Goal: Task Accomplishment & Management: Manage account settings

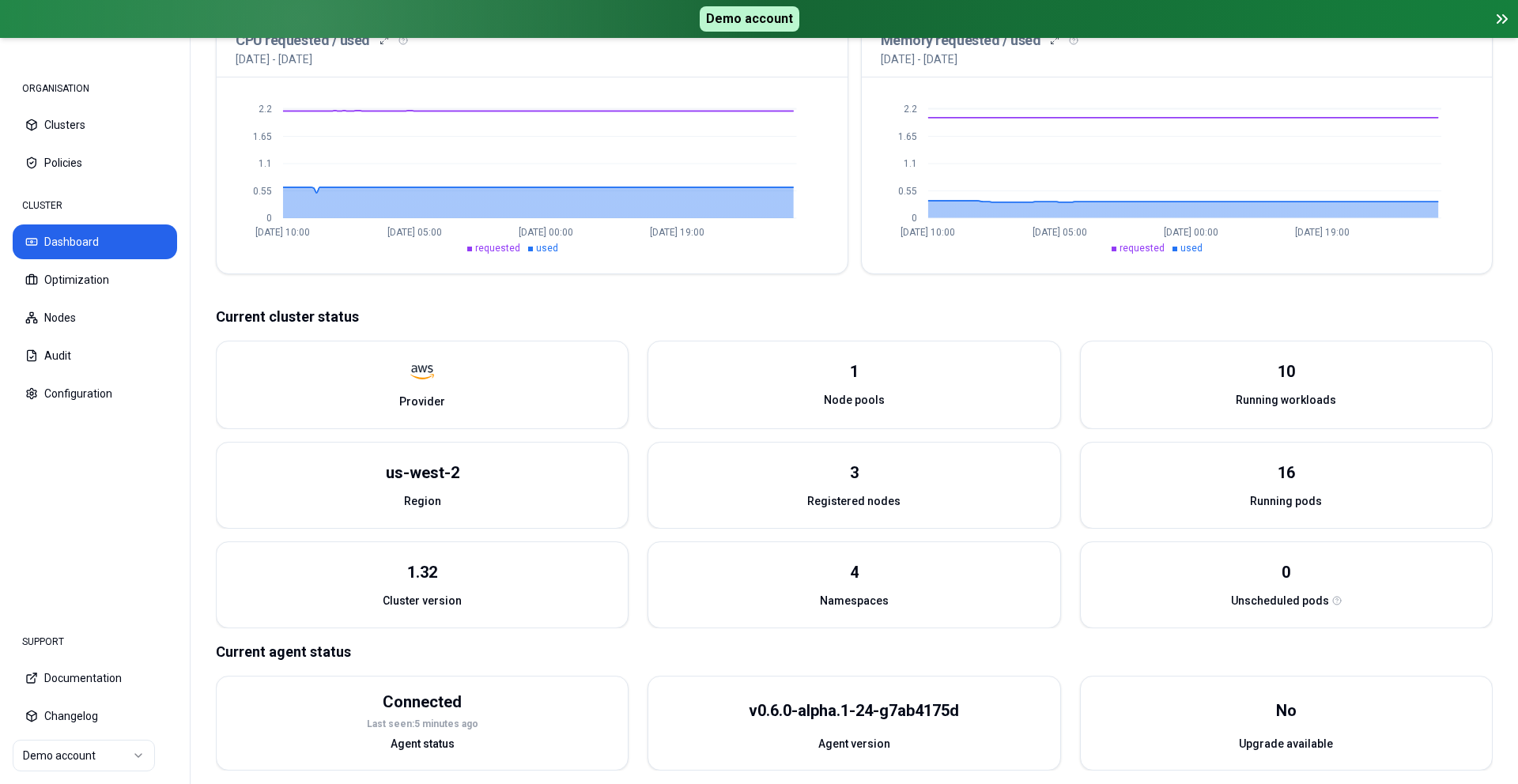
scroll to position [377, 0]
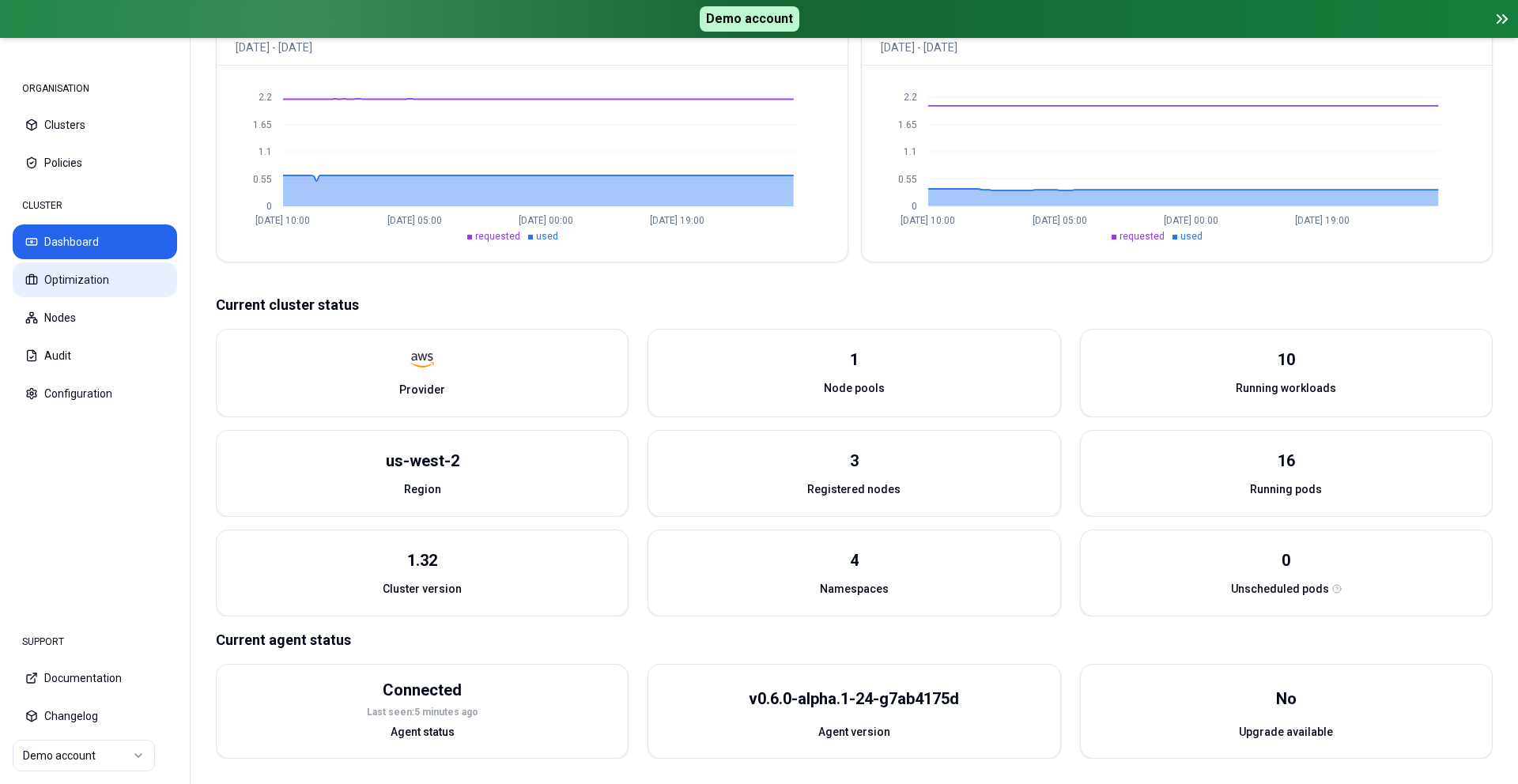
click at [80, 277] on button "Optimization" at bounding box center [94, 280] width 164 height 35
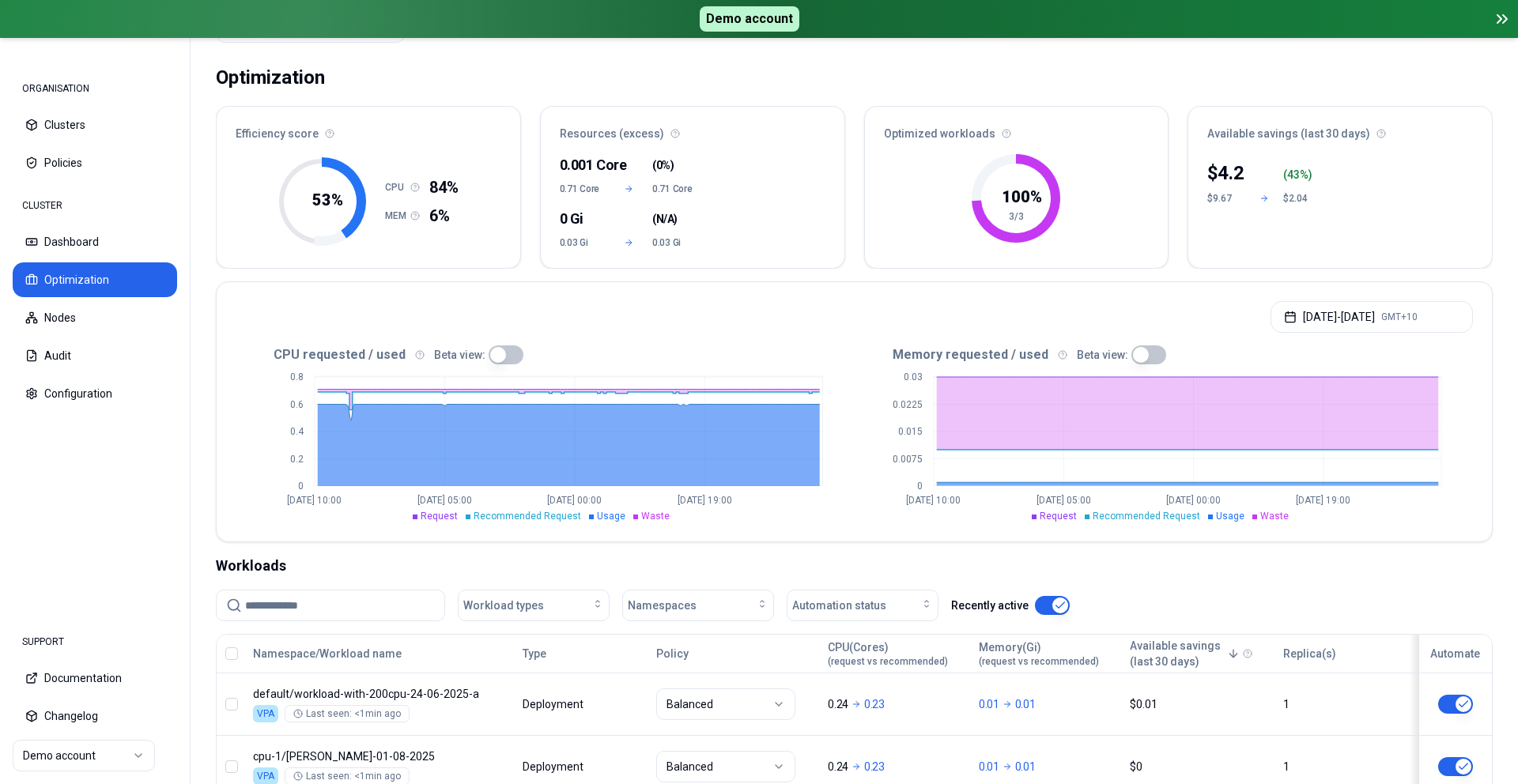
scroll to position [281, 0]
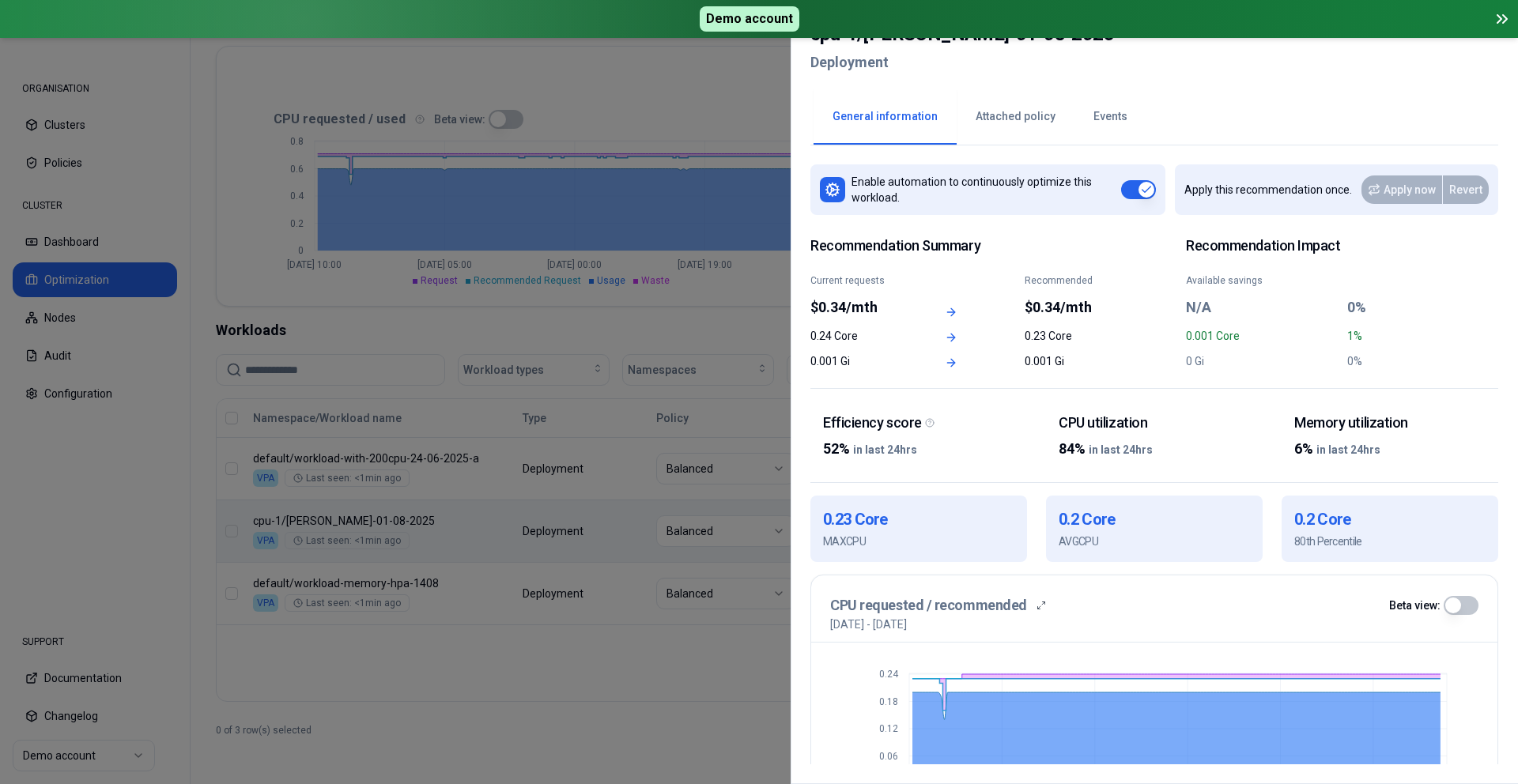
click at [988, 123] on button "Attached policy" at bounding box center [1015, 117] width 118 height 56
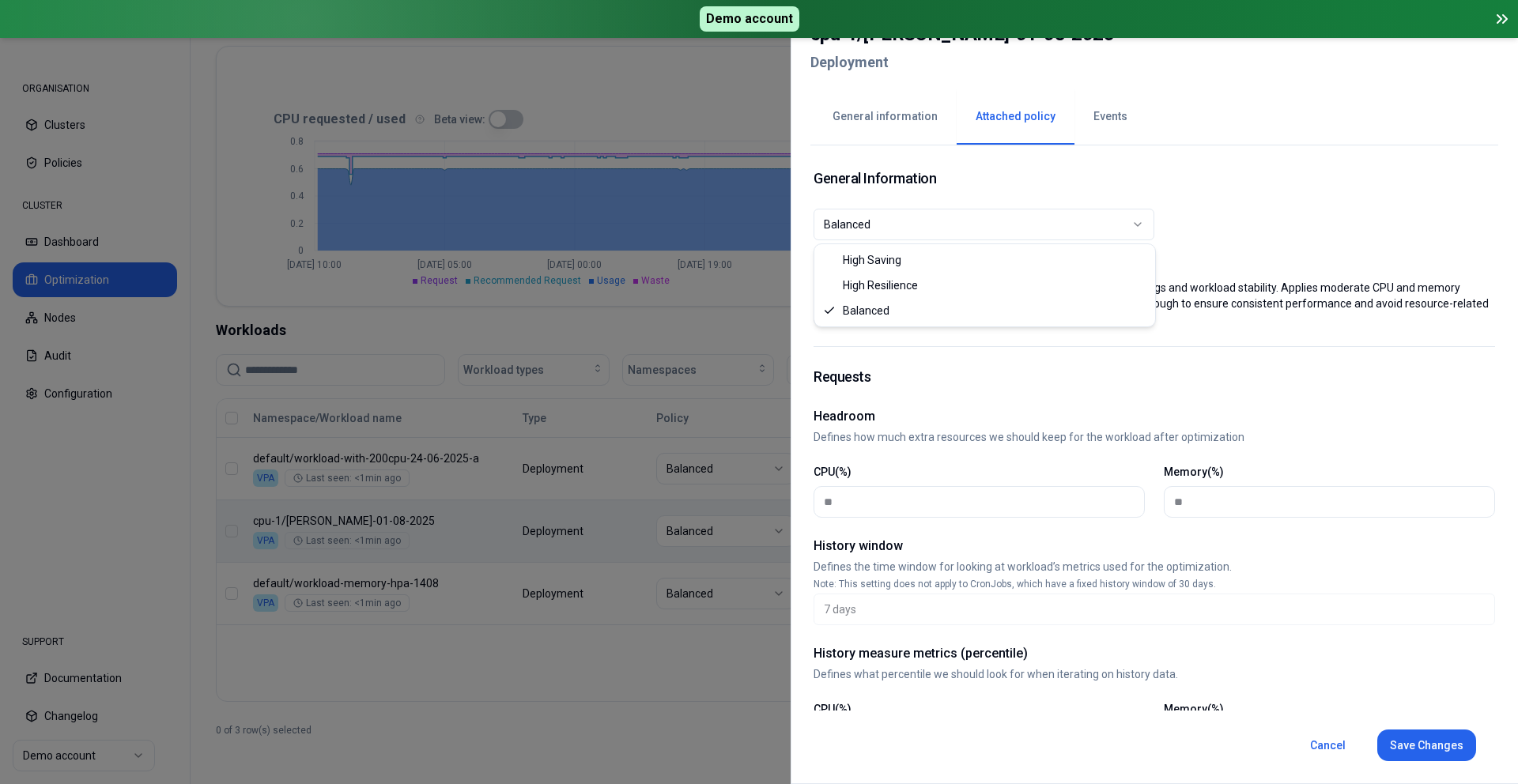
click at [996, 225] on div "Balanced" at bounding box center [977, 224] width 308 height 15
select select "**********"
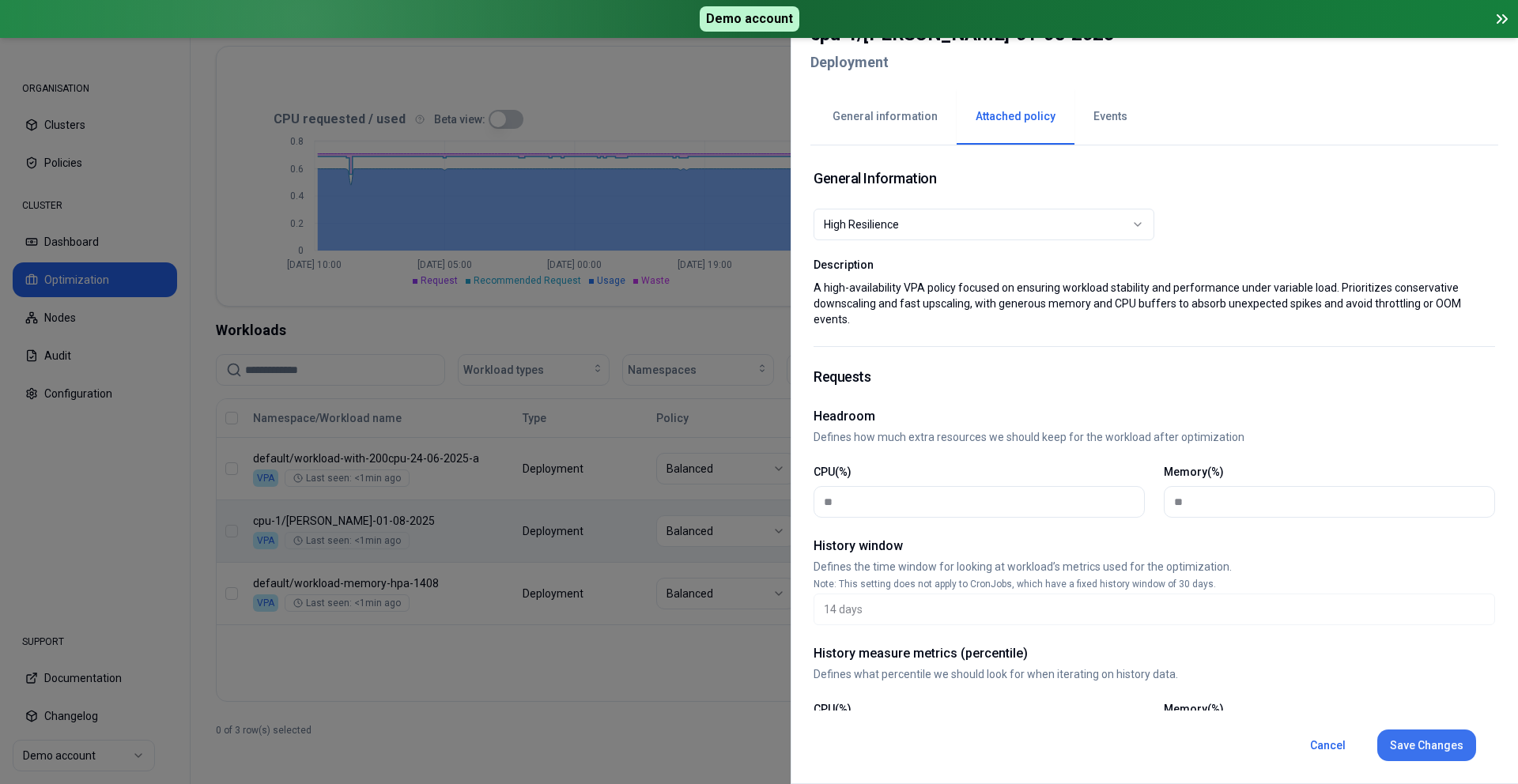
click at [1447, 740] on button "Save Changes" at bounding box center [1426, 745] width 99 height 32
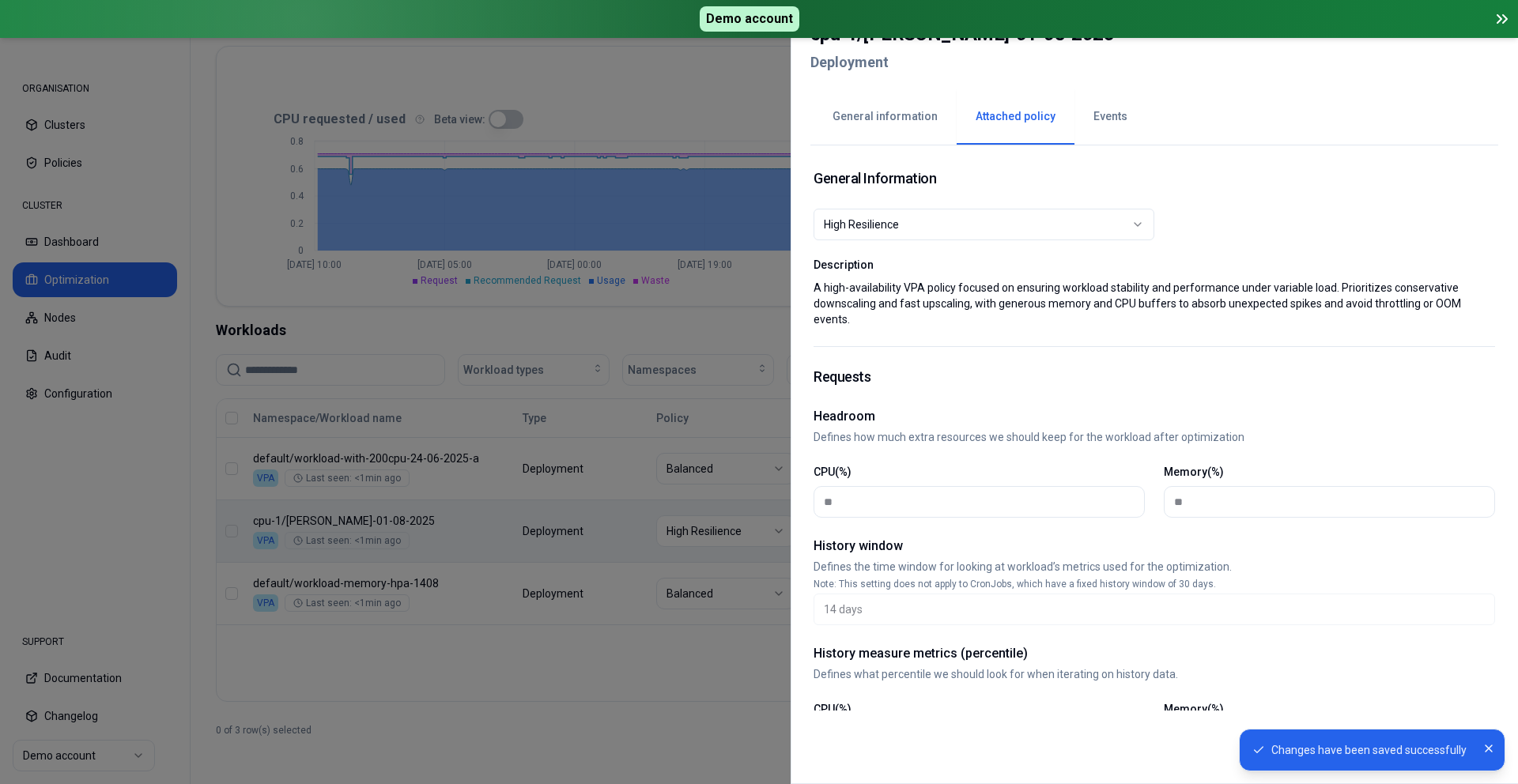
click at [887, 128] on button "General information" at bounding box center [884, 117] width 143 height 56
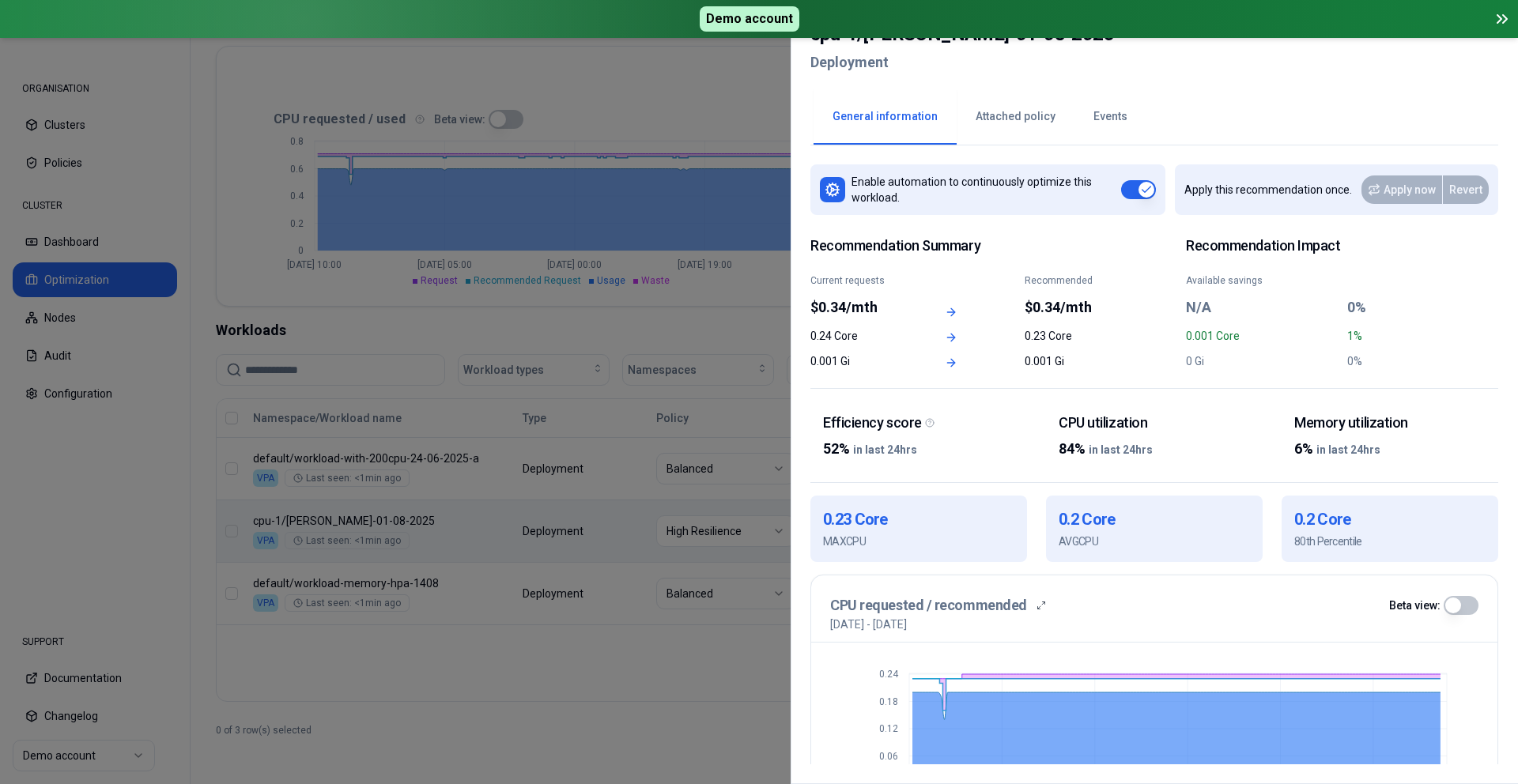
click at [1026, 122] on button "Attached policy" at bounding box center [1015, 117] width 118 height 56
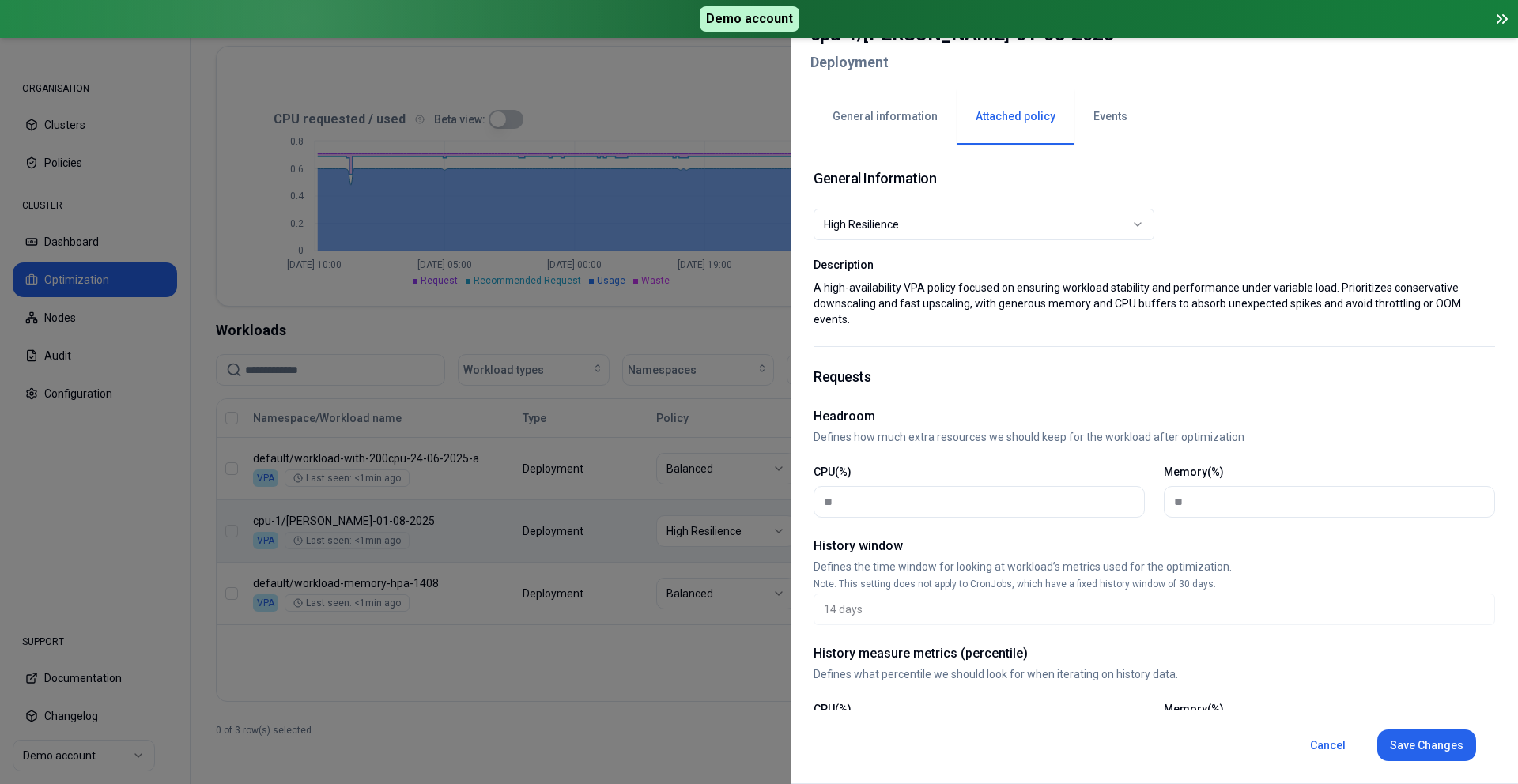
click at [983, 231] on div "High Resilience" at bounding box center [977, 224] width 308 height 15
select select "**********"
click at [1440, 755] on button "Save Changes" at bounding box center [1426, 745] width 99 height 32
click at [851, 114] on button "General information" at bounding box center [884, 117] width 143 height 56
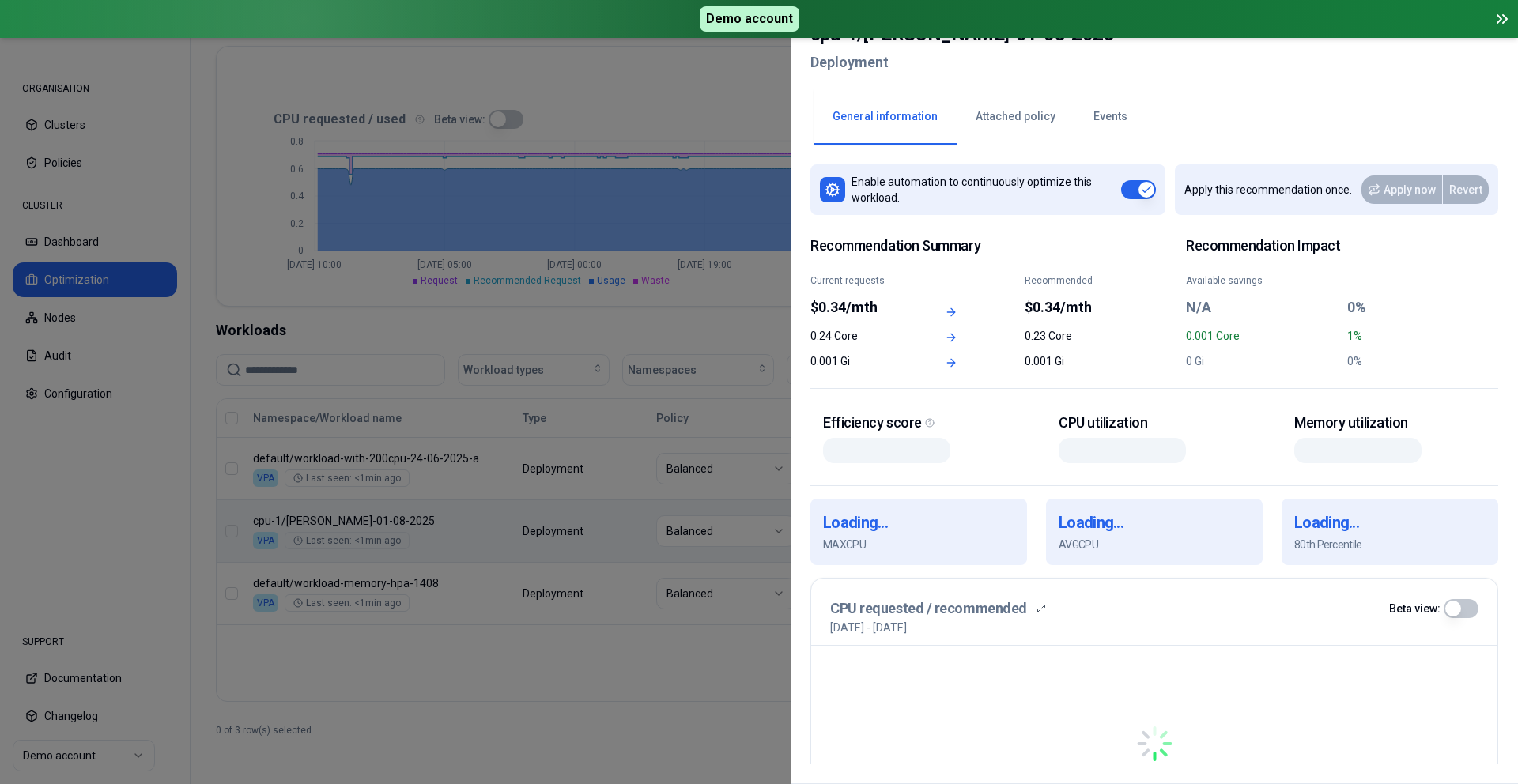
click at [1042, 119] on button "Attached policy" at bounding box center [1015, 117] width 118 height 56
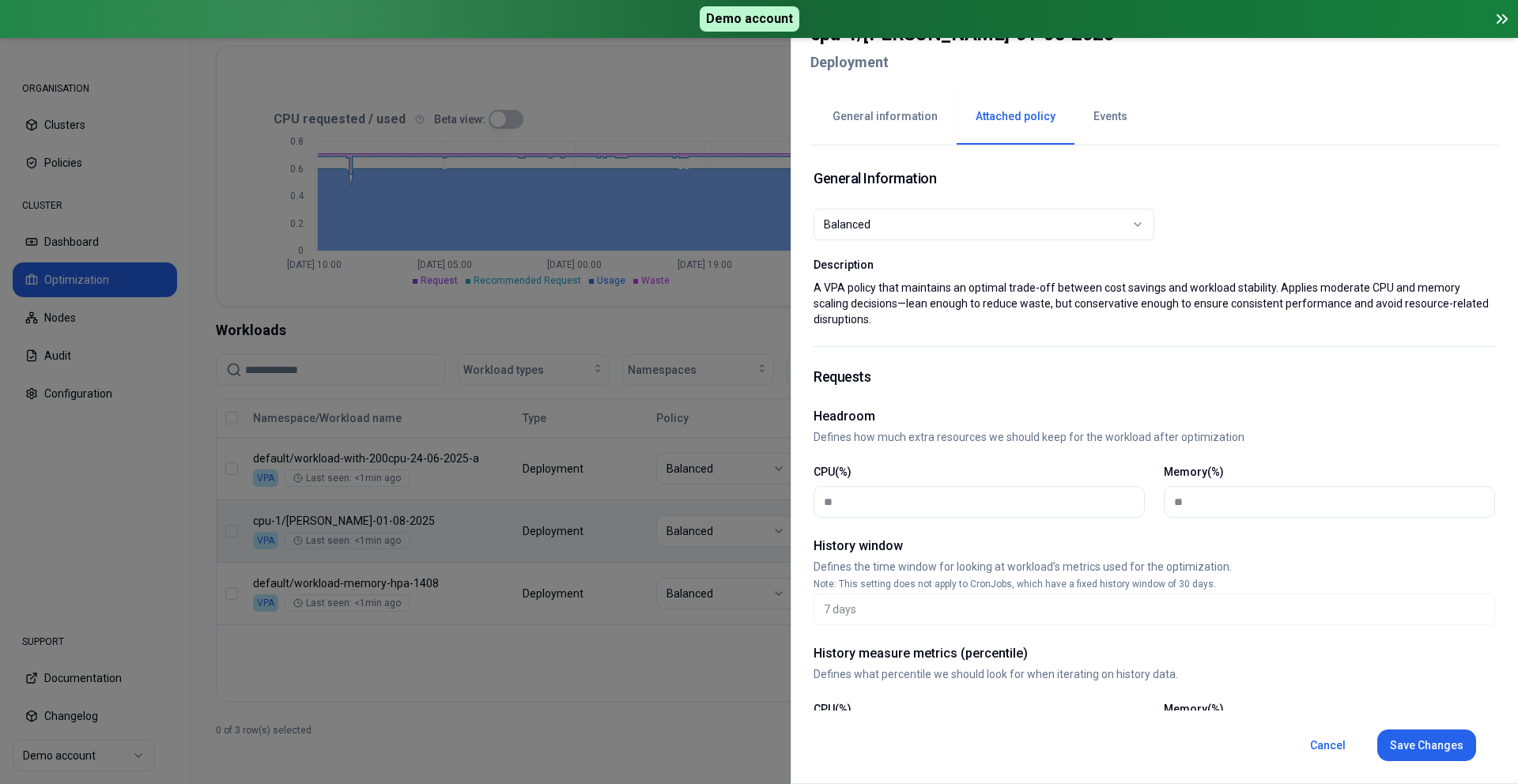
click at [640, 88] on div at bounding box center [759, 392] width 1518 height 784
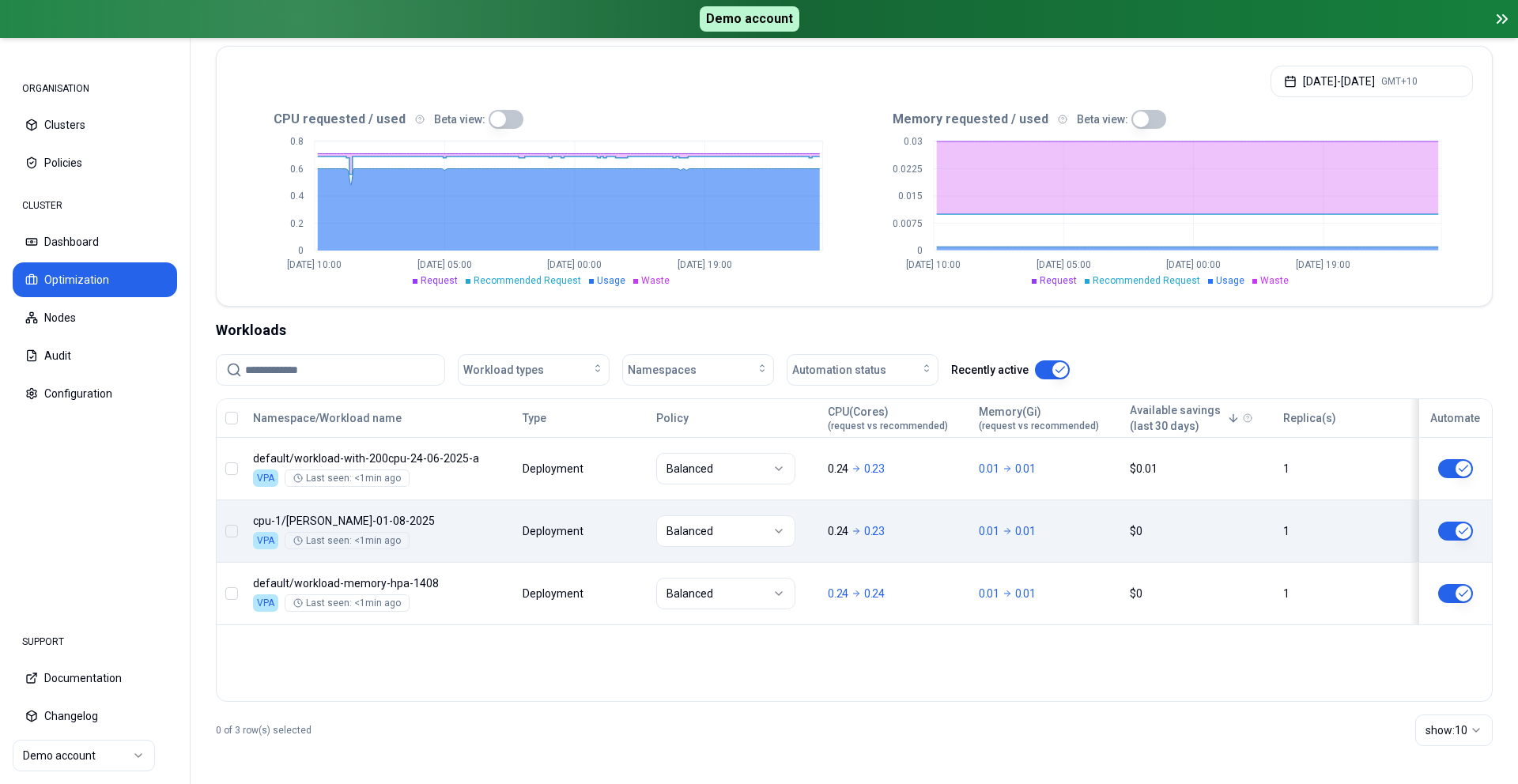
click at [992, 542] on body "ORGANISATION Clusters Policies CLUSTER Dashboard Optimization Nodes Audit Confi…" at bounding box center [759, 392] width 1518 height 784
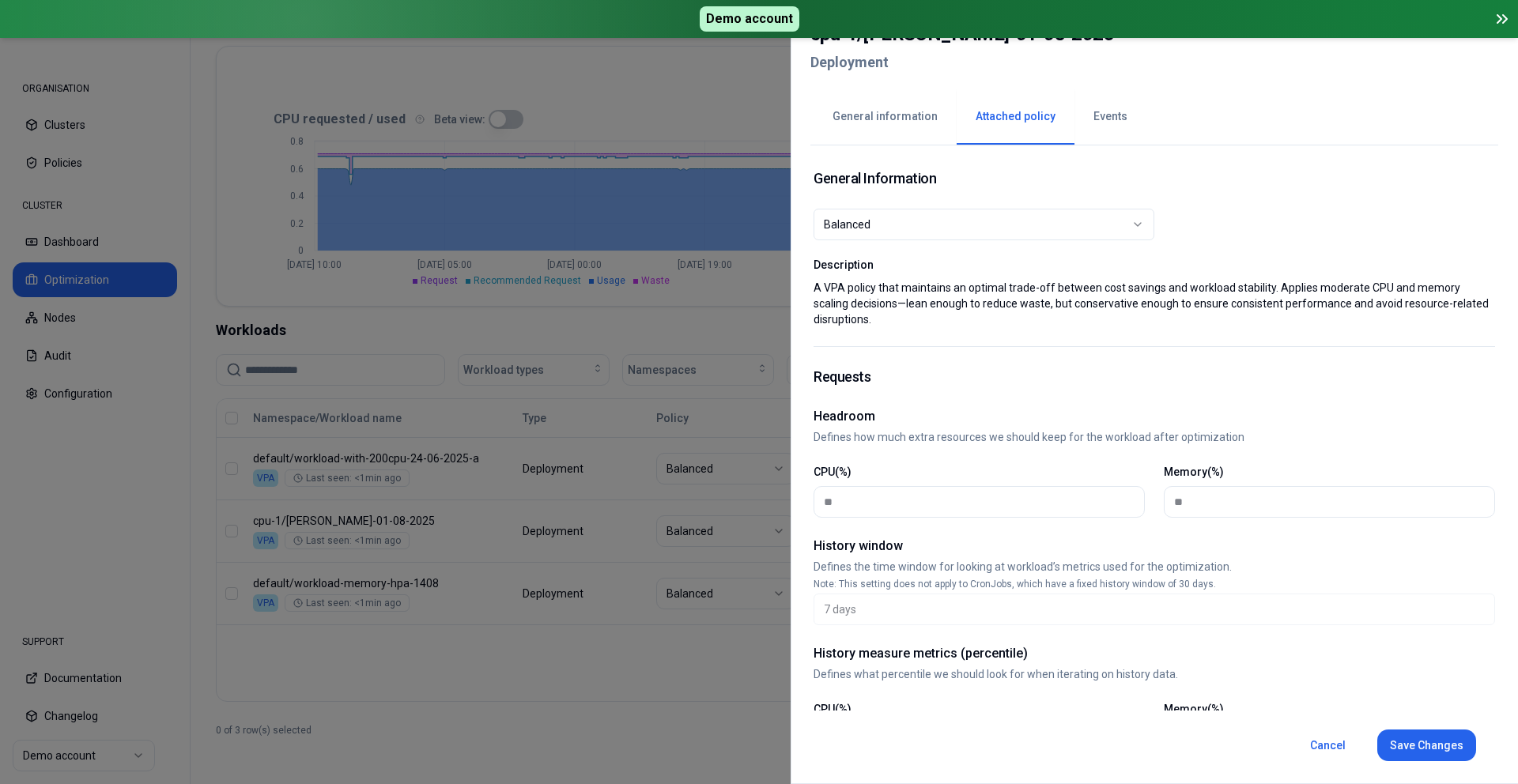
click at [590, 92] on div at bounding box center [759, 392] width 1518 height 784
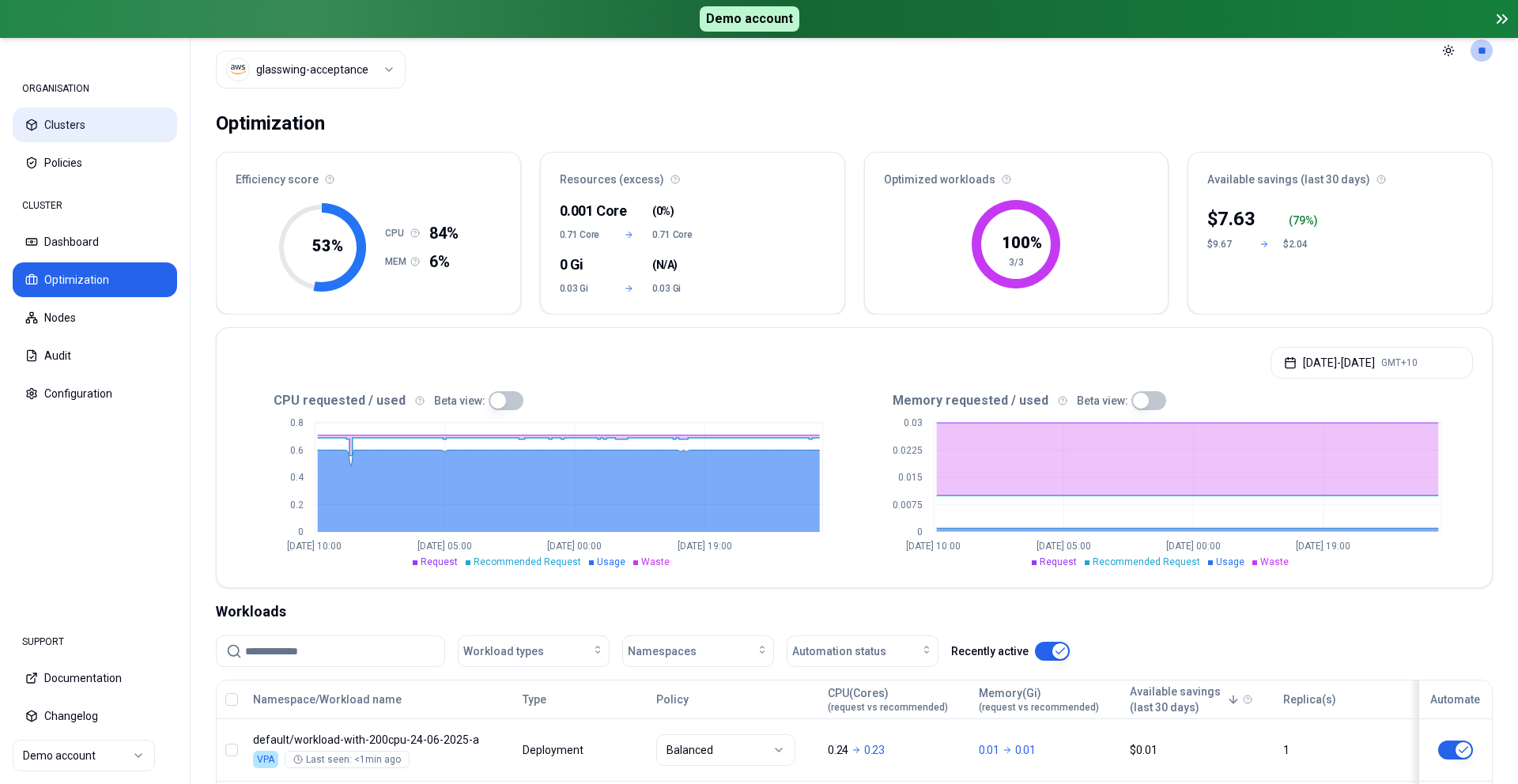
click at [100, 128] on button "Clusters" at bounding box center [94, 125] width 164 height 35
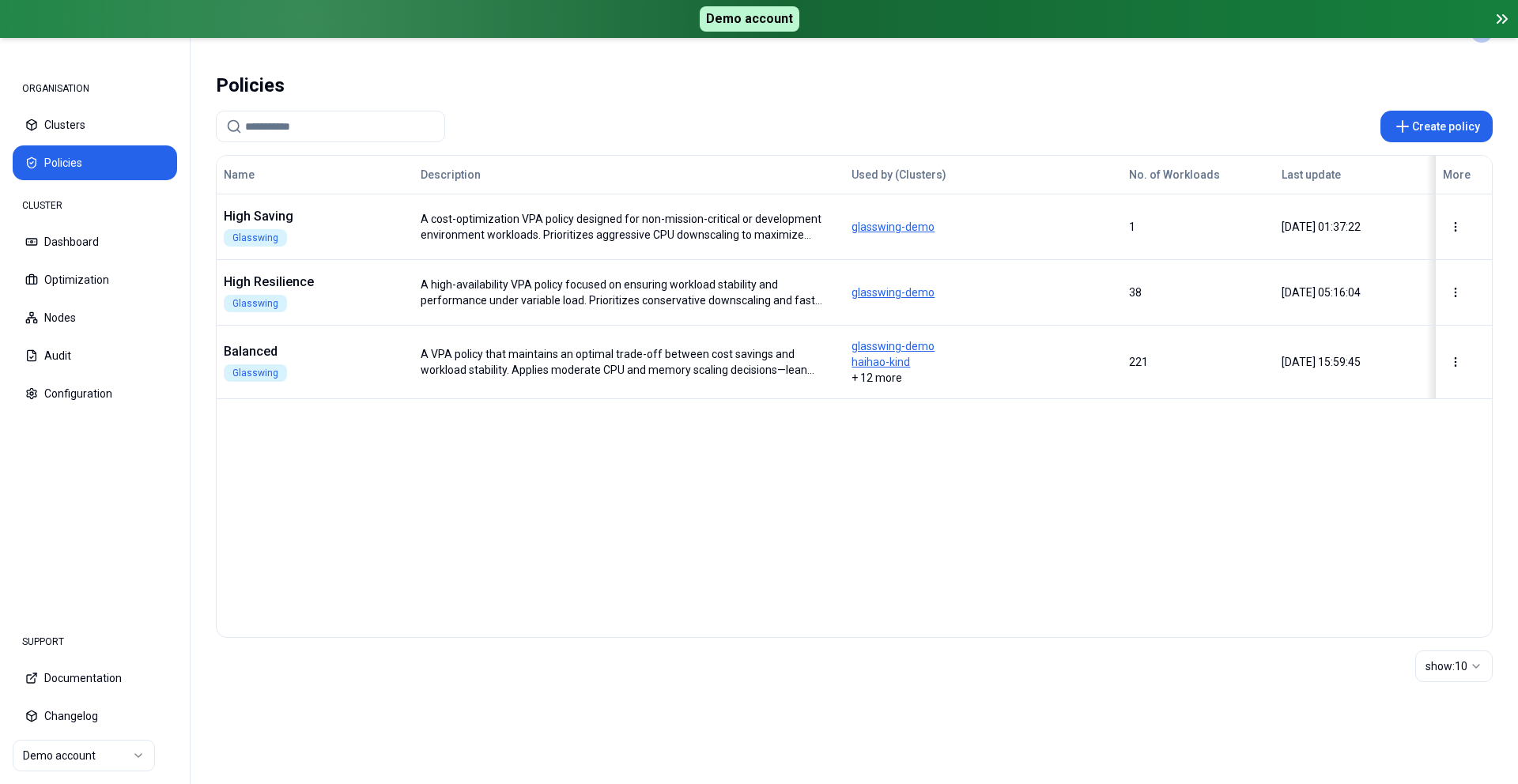
click at [1499, 19] on icon at bounding box center [1502, 19] width 19 height 19
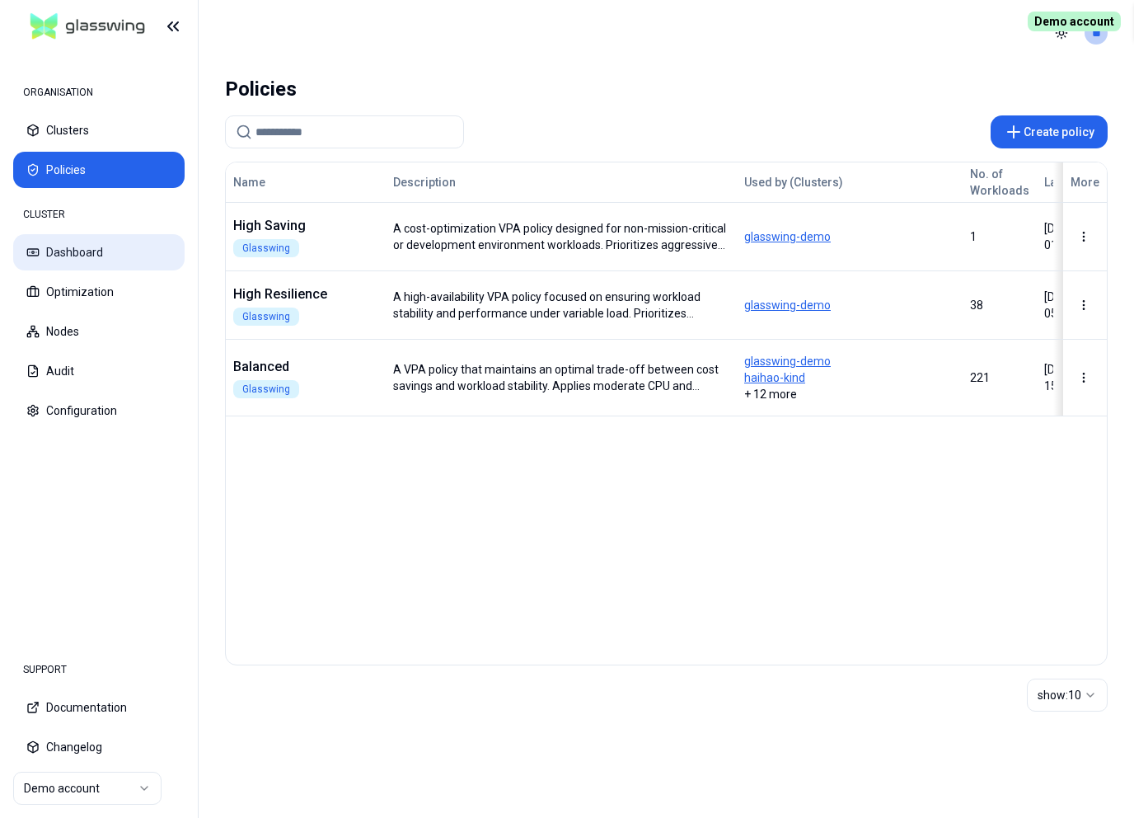
click at [114, 242] on button "Dashboard" at bounding box center [98, 252] width 171 height 36
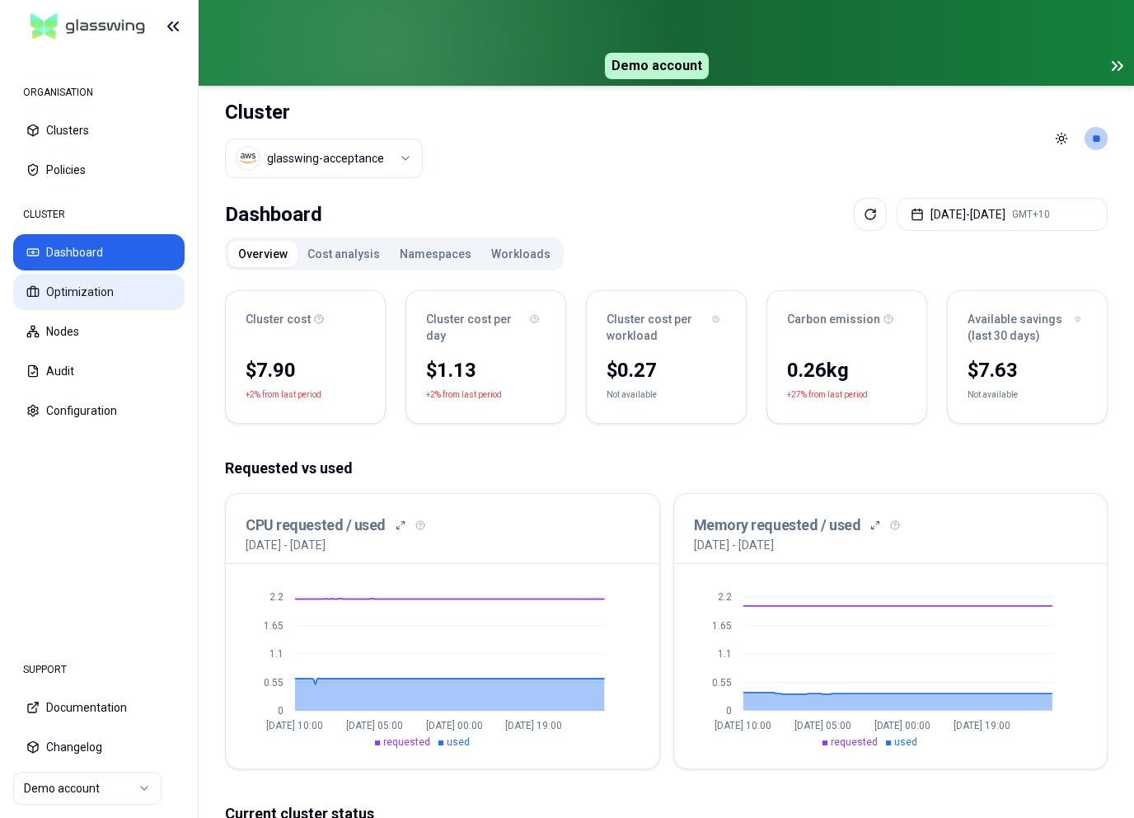
click at [80, 283] on button "Optimization" at bounding box center [98, 292] width 171 height 36
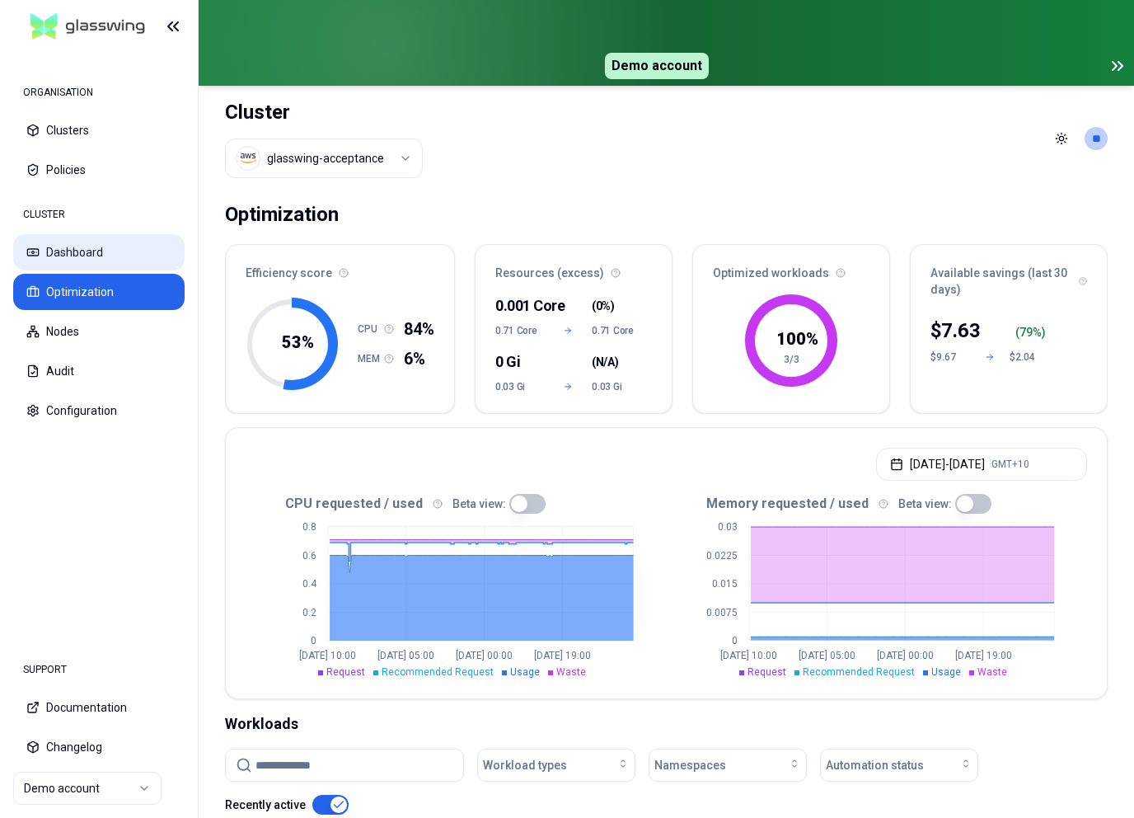
click at [104, 242] on button "Dashboard" at bounding box center [98, 252] width 171 height 36
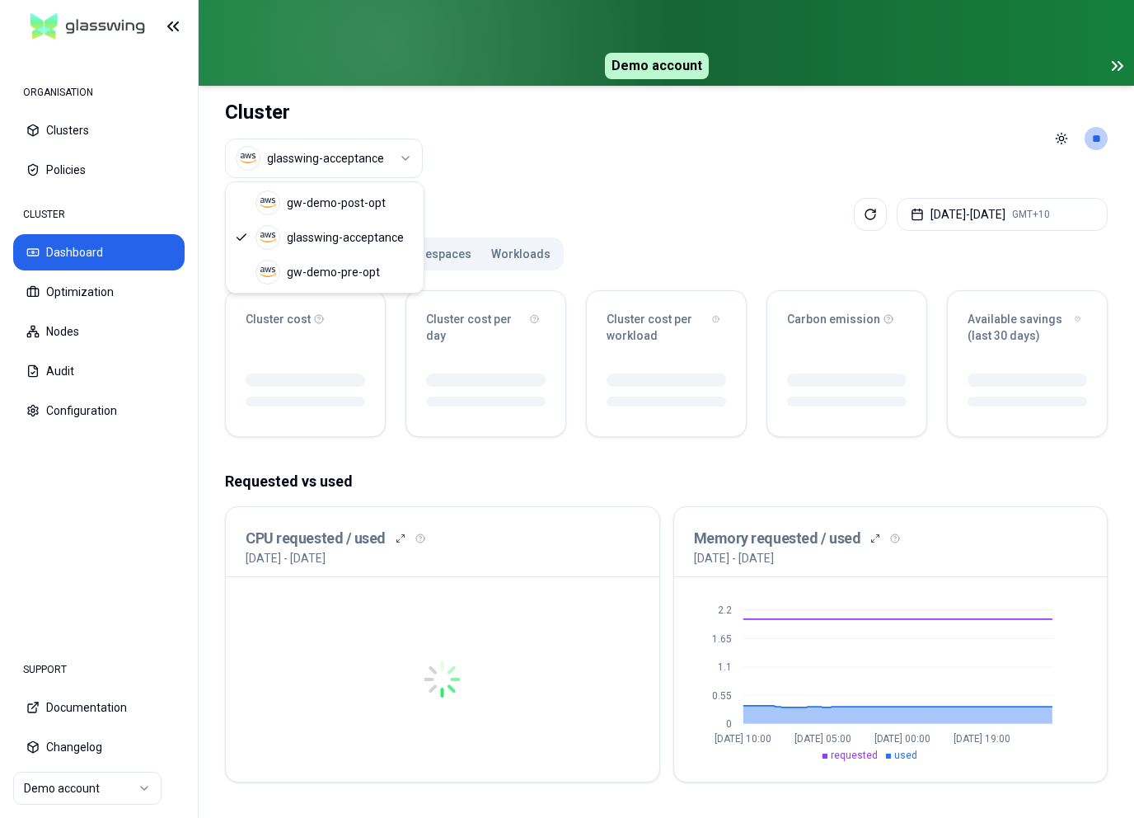
click at [378, 154] on html "ORGANISATION Clusters Policies CLUSTER Dashboard Optimization Nodes Audit Confi…" at bounding box center [567, 409] width 1134 height 818
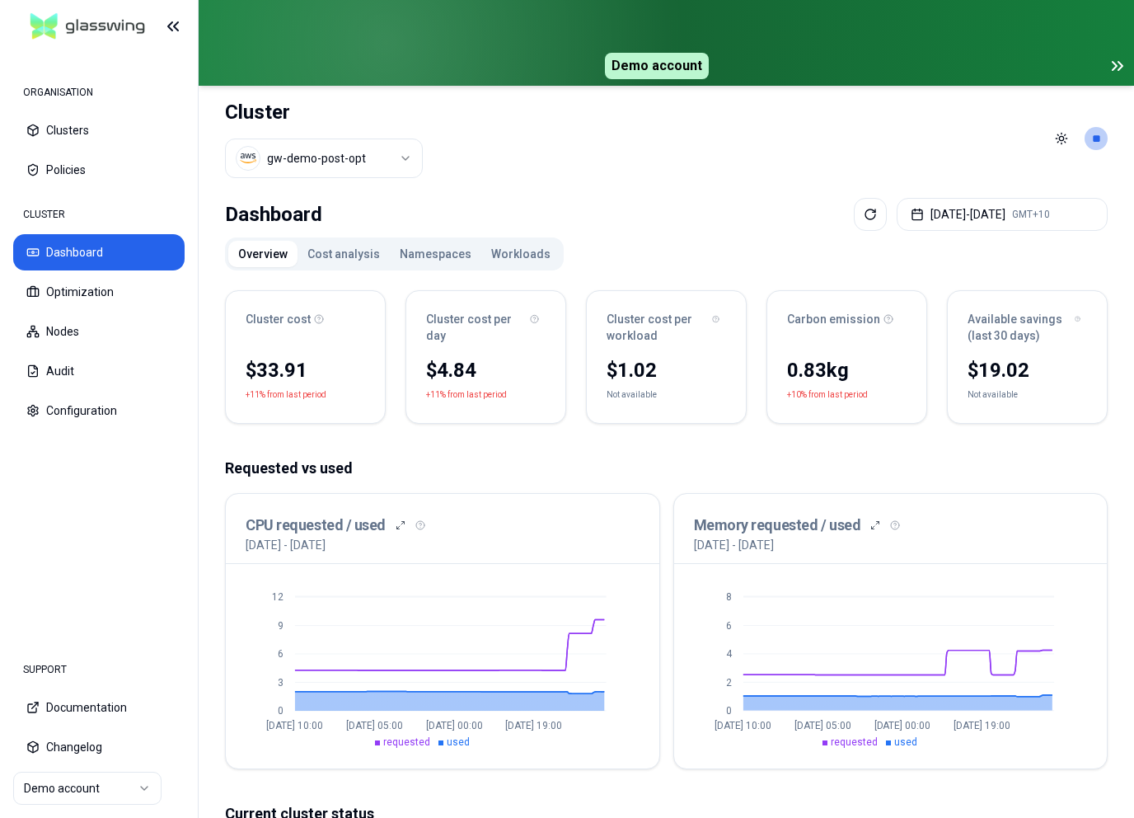
click at [1113, 132] on header "Cluster gw-demo-post-opt Toggle theme **" at bounding box center [667, 139] width 936 height 106
click at [1107, 136] on html "ORGANISATION Clusters Policies CLUSTER Dashboard Optimization Nodes Audit Confi…" at bounding box center [567, 409] width 1134 height 818
click at [1035, 247] on div "Logout" at bounding box center [1015, 246] width 176 height 26
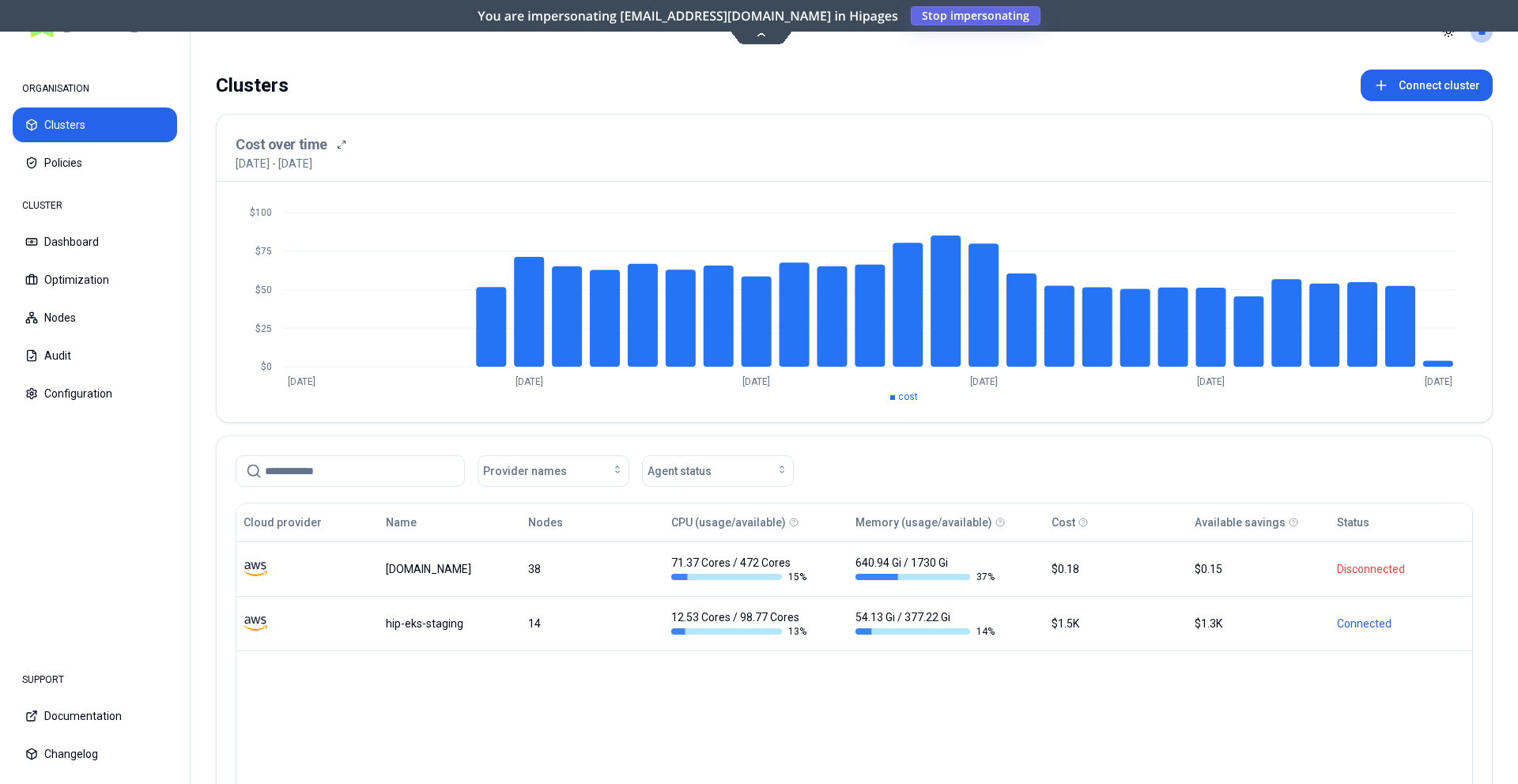
click at [0, 0] on span "Stop impersonating" at bounding box center [0, 0] width 0 height 0
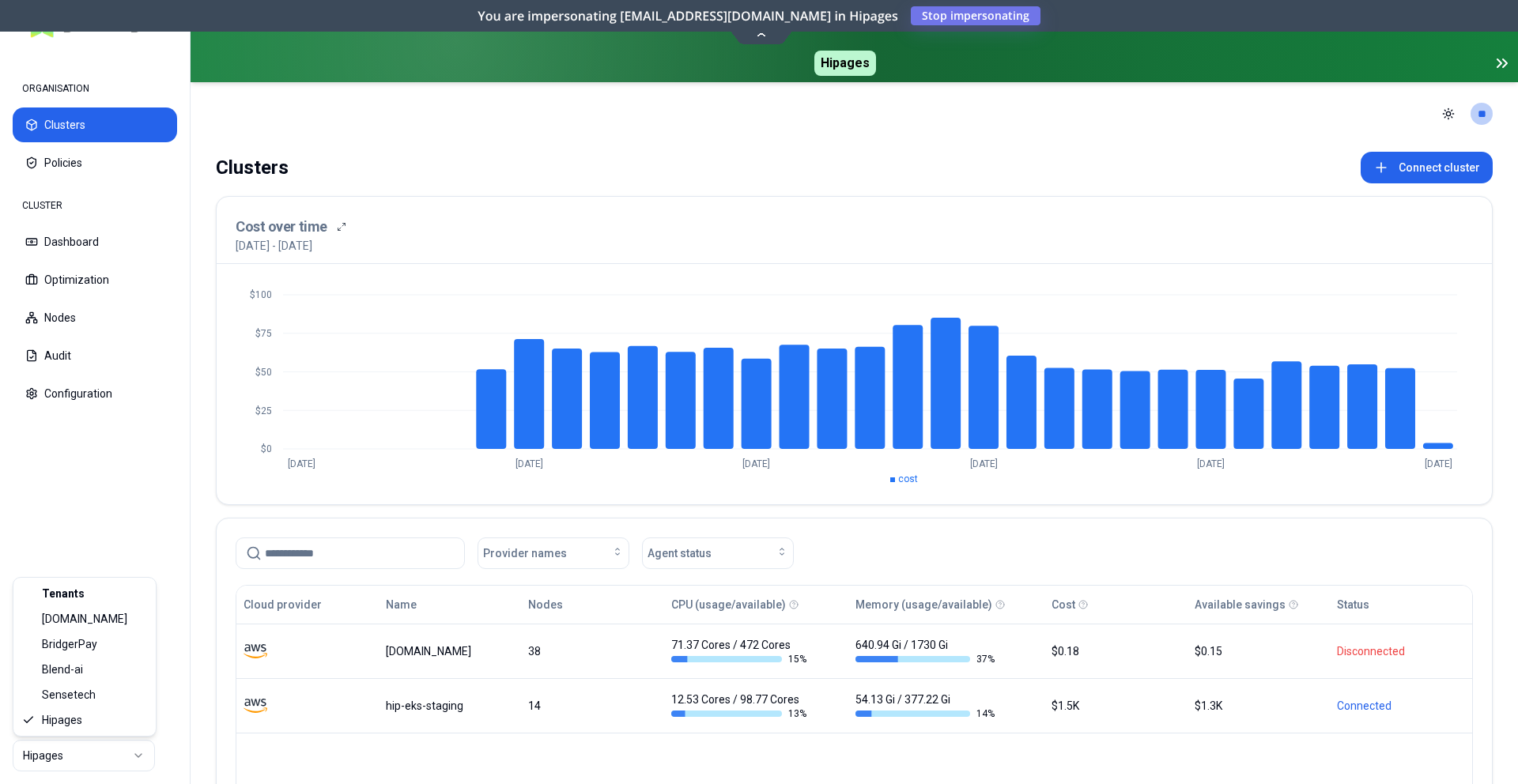
click at [41, 758] on html "ORGANISATION Clusters Policies CLUSTER Dashboard Optimization Nodes Audit Confi…" at bounding box center [759, 392] width 1518 height 784
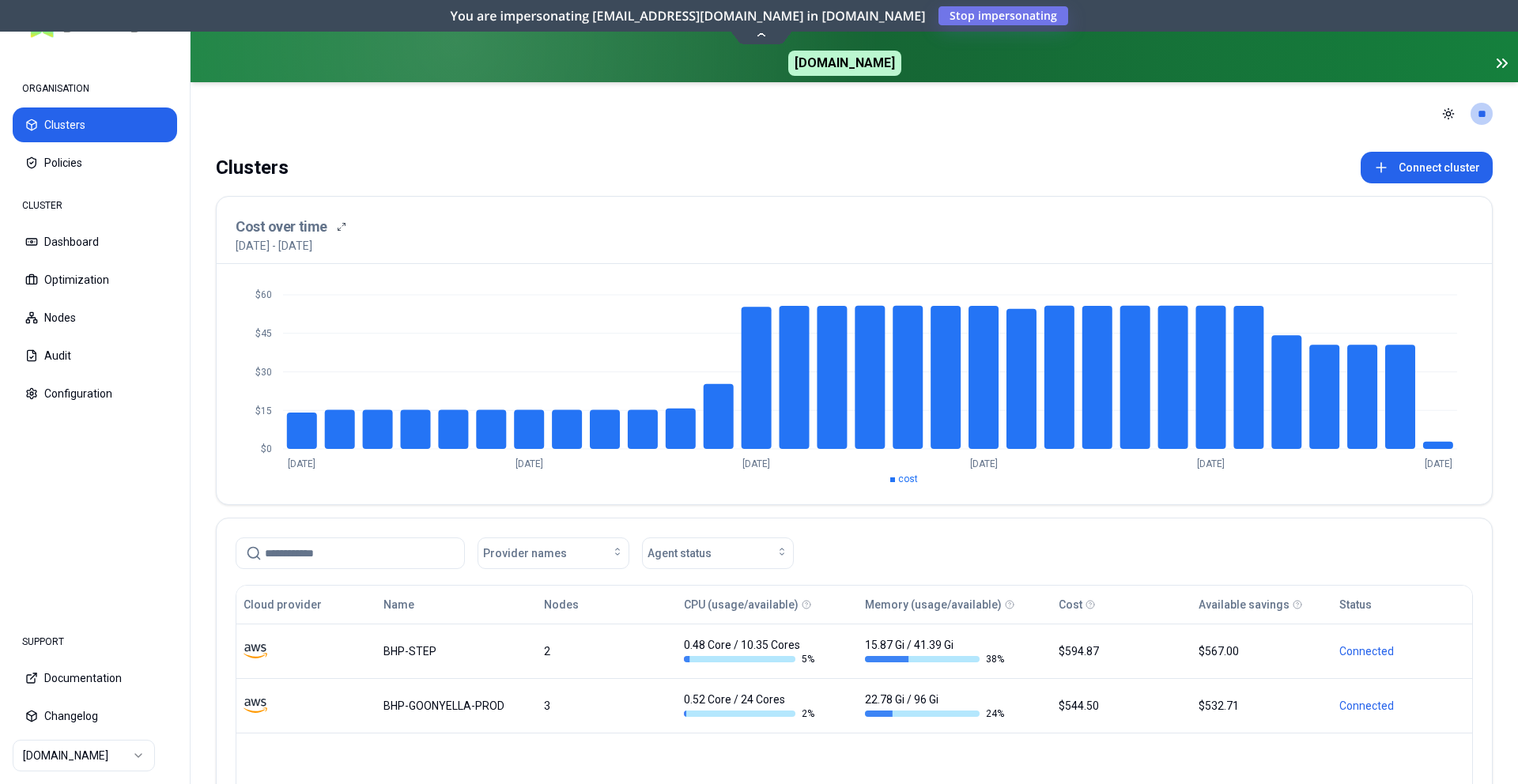
click at [109, 752] on html "ORGANISATION Clusters Policies CLUSTER Dashboard Optimization Nodes Audit Confi…" at bounding box center [759, 392] width 1518 height 784
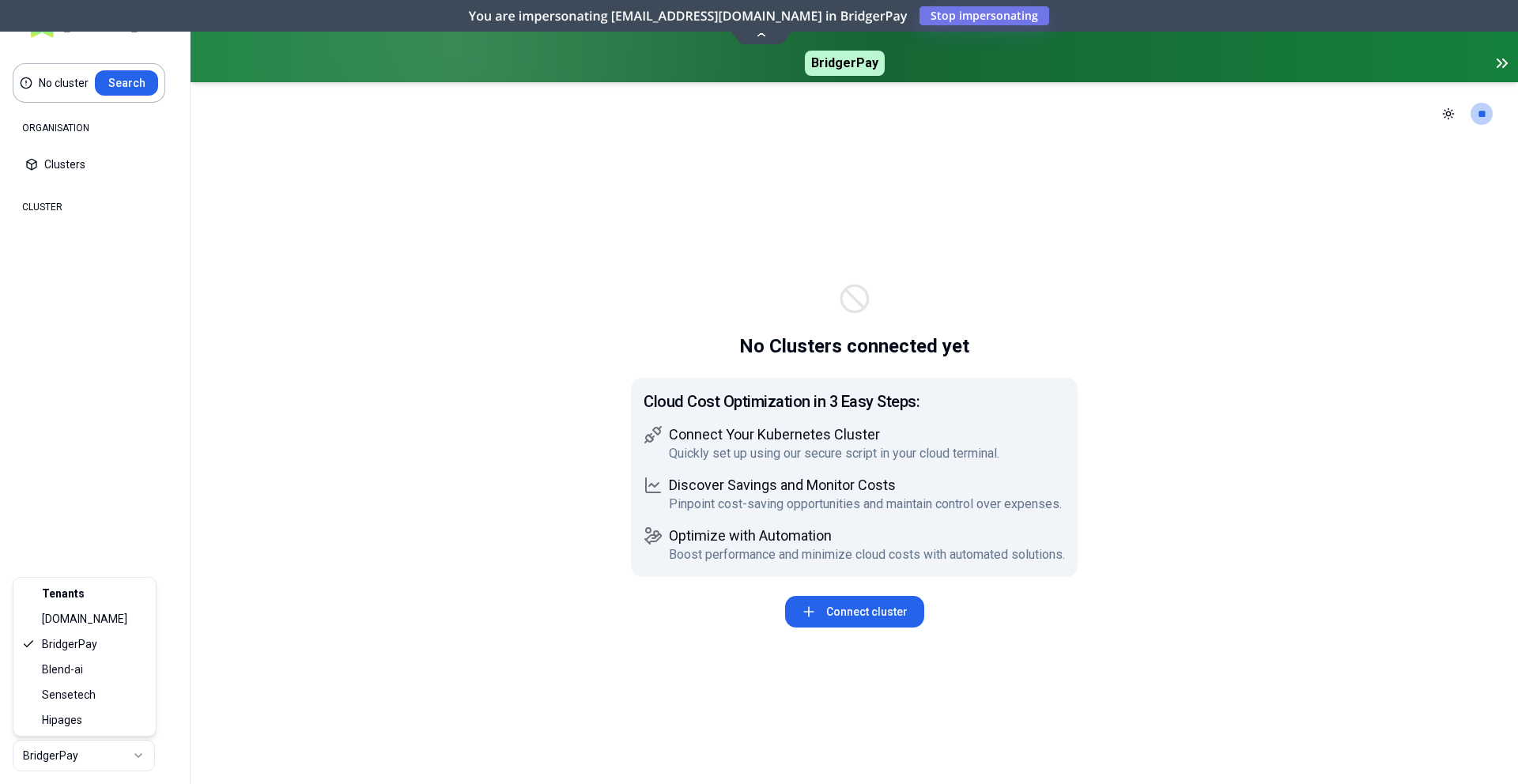
click at [88, 760] on html "No cluster Search ORGANISATION Clusters Policies CLUSTER Dashboard Optimization…" at bounding box center [759, 392] width 1518 height 784
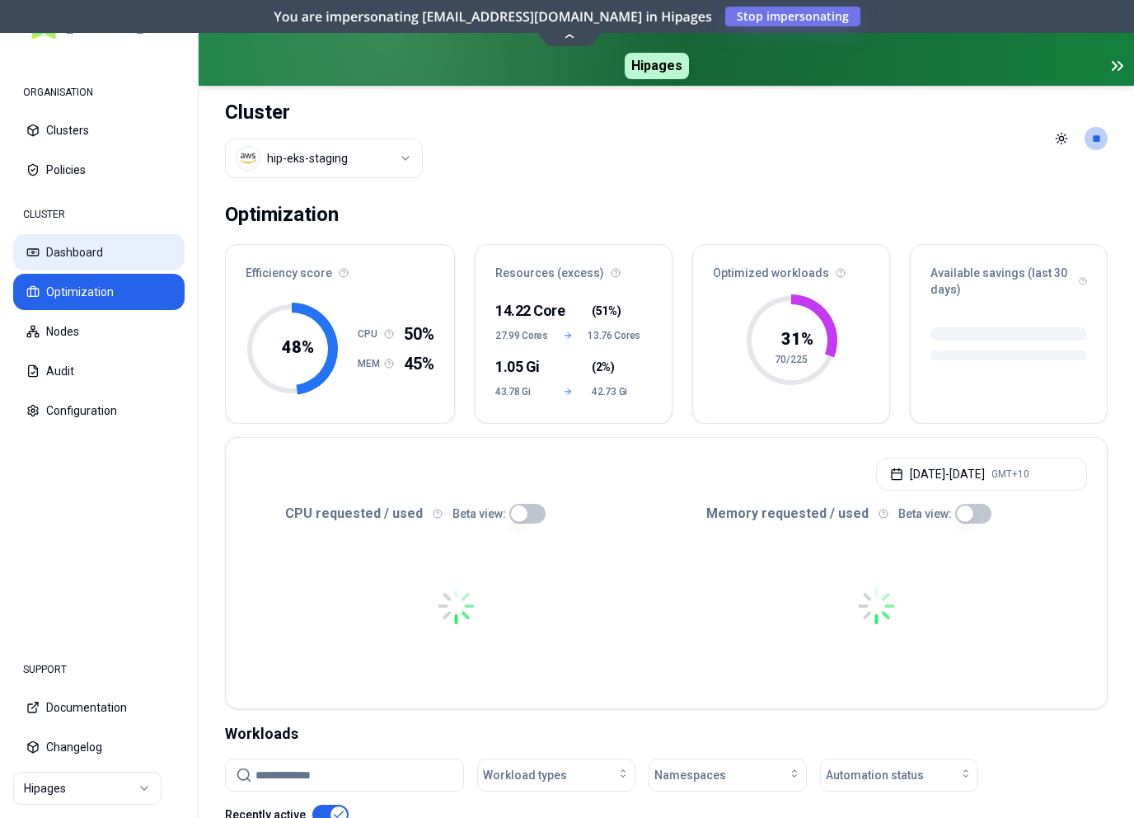
click at [56, 246] on button "Dashboard" at bounding box center [98, 252] width 171 height 36
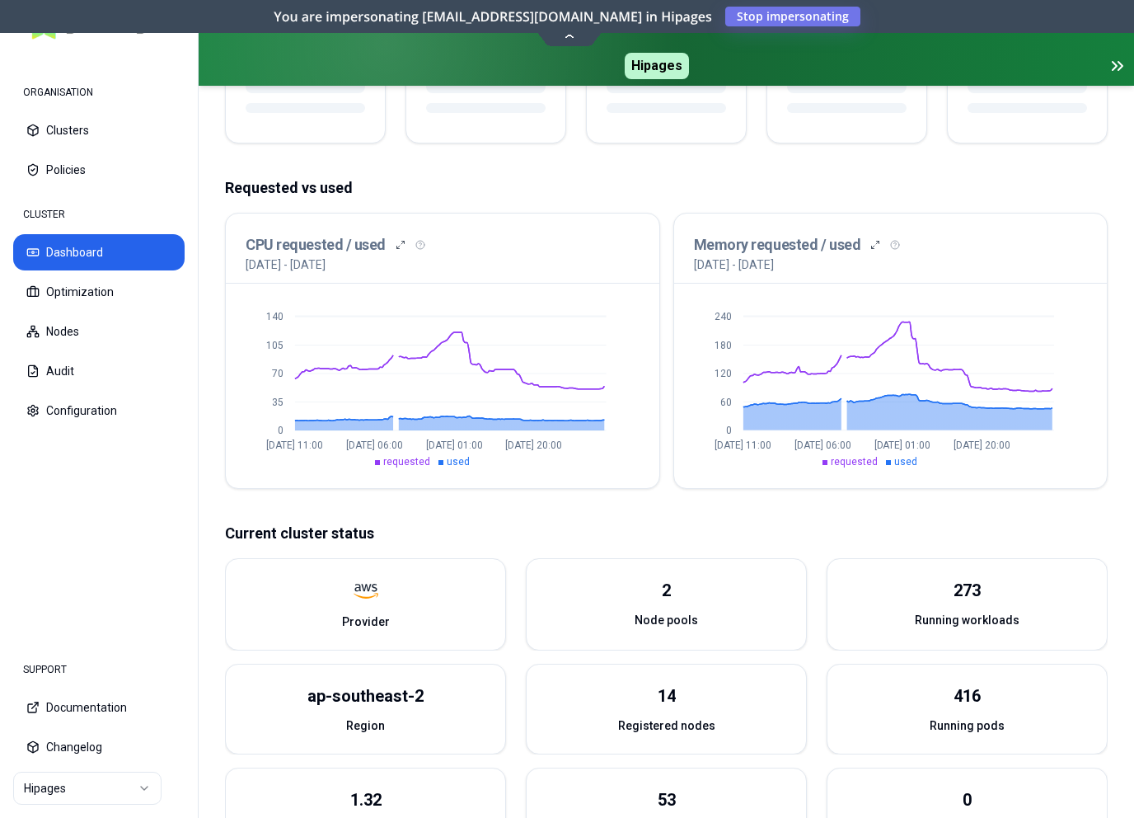
scroll to position [89, 0]
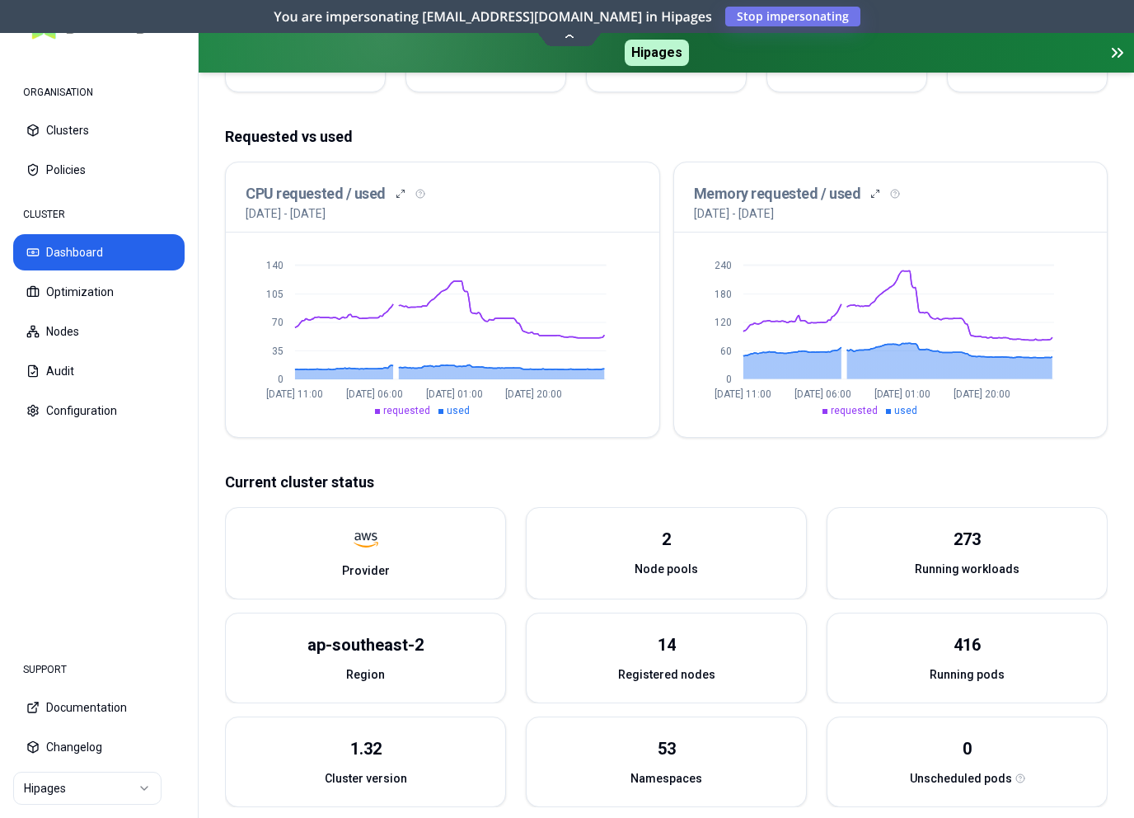
scroll to position [212, 0]
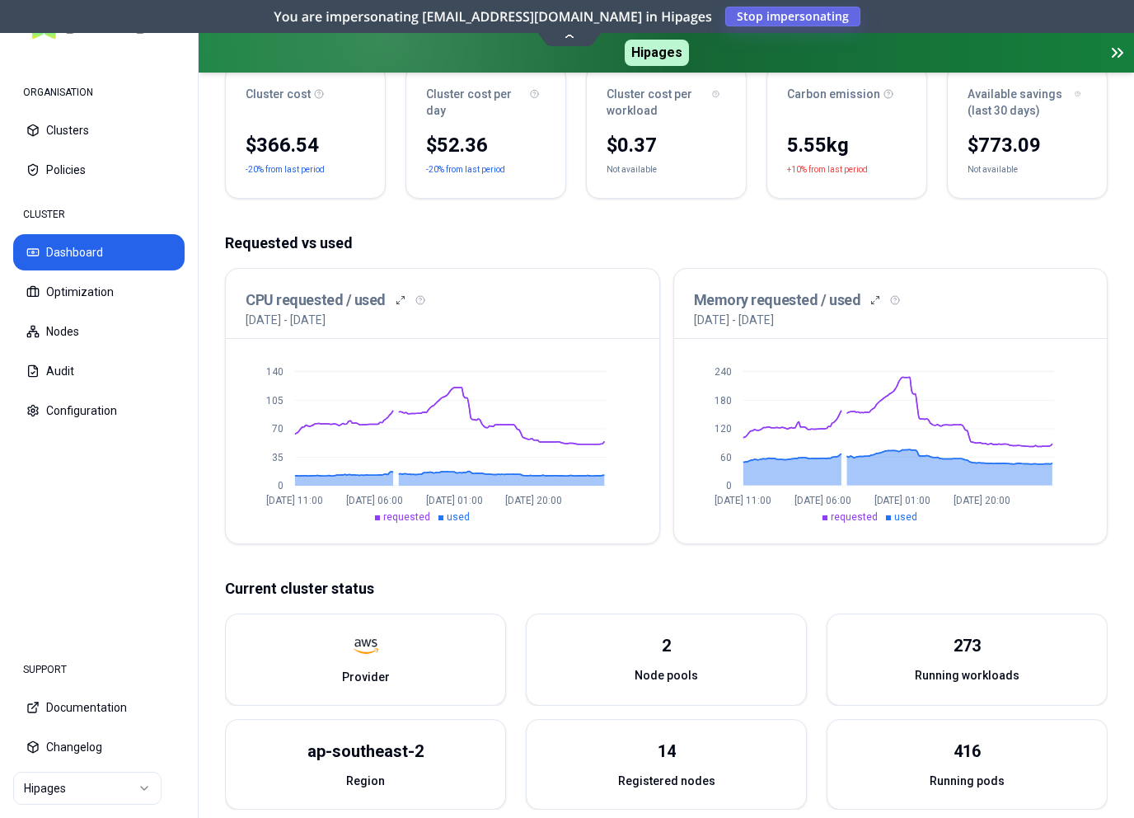
click at [805, 16] on button "Stop impersonating" at bounding box center [792, 17] width 135 height 20
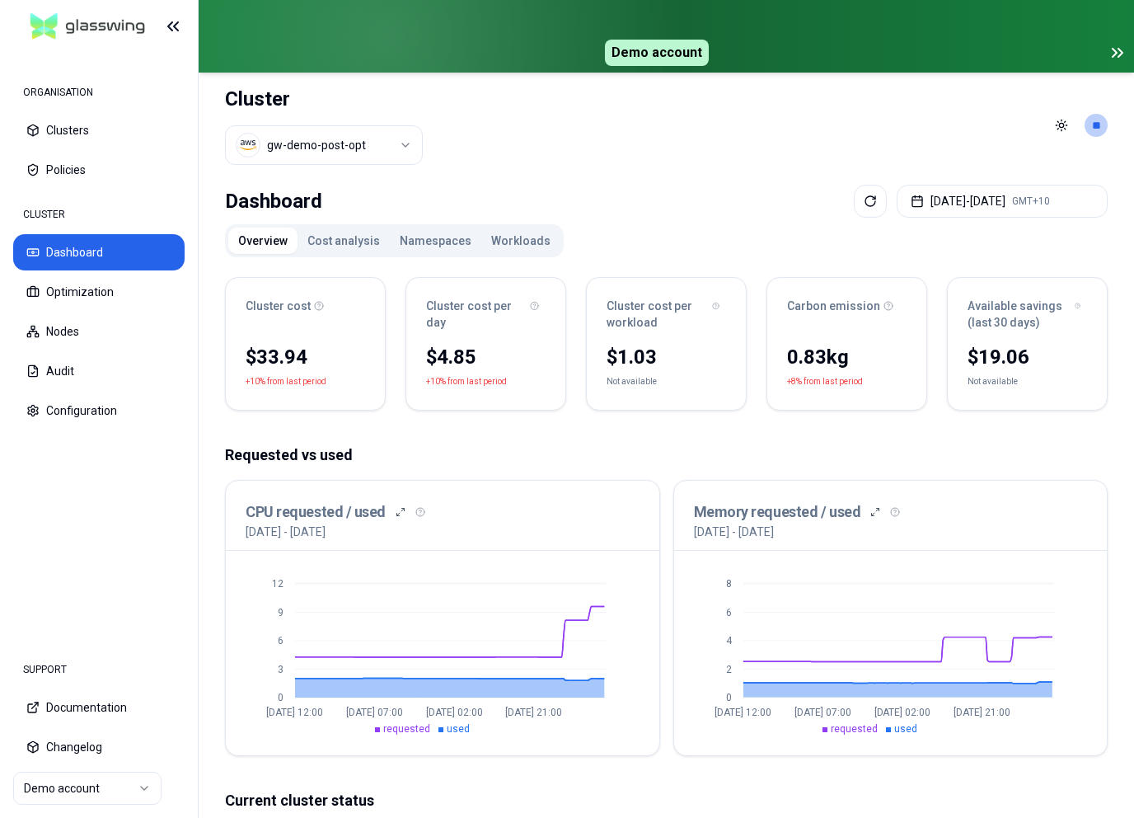
scroll to position [482, 0]
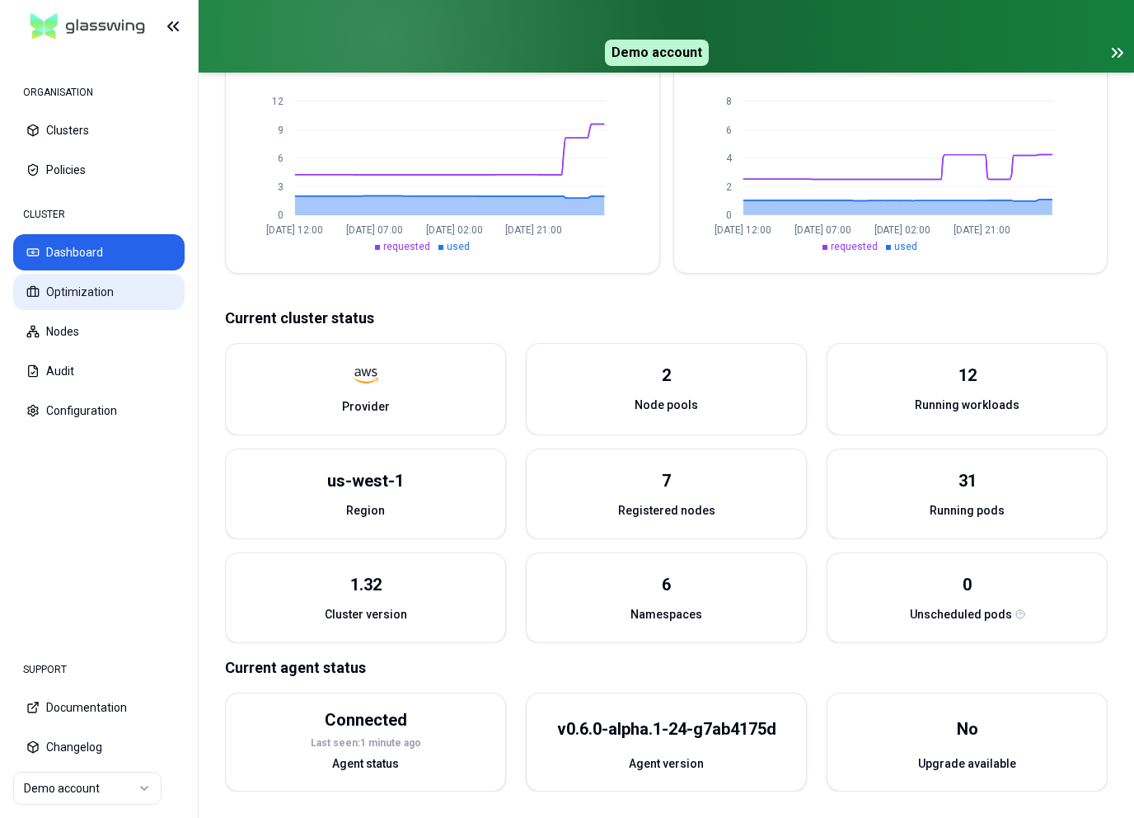
click at [67, 299] on button "Optimization" at bounding box center [98, 292] width 171 height 36
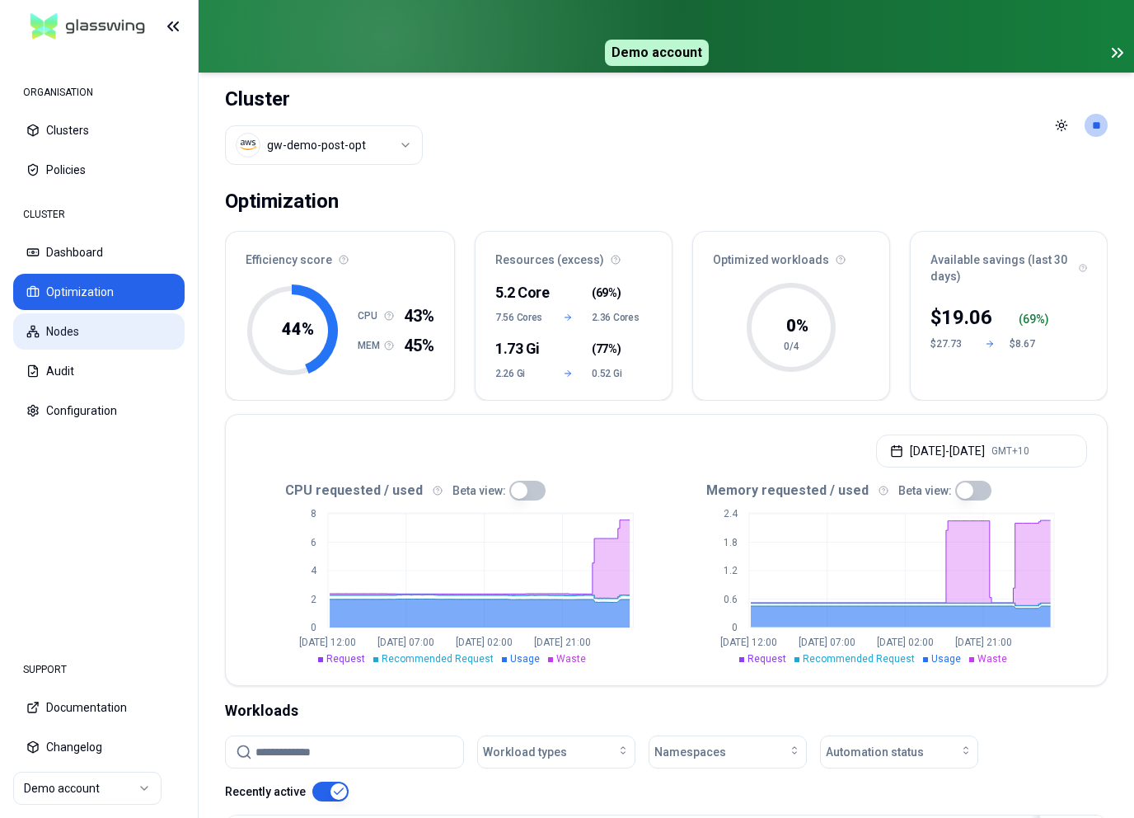
click at [86, 319] on button "Nodes" at bounding box center [98, 331] width 171 height 36
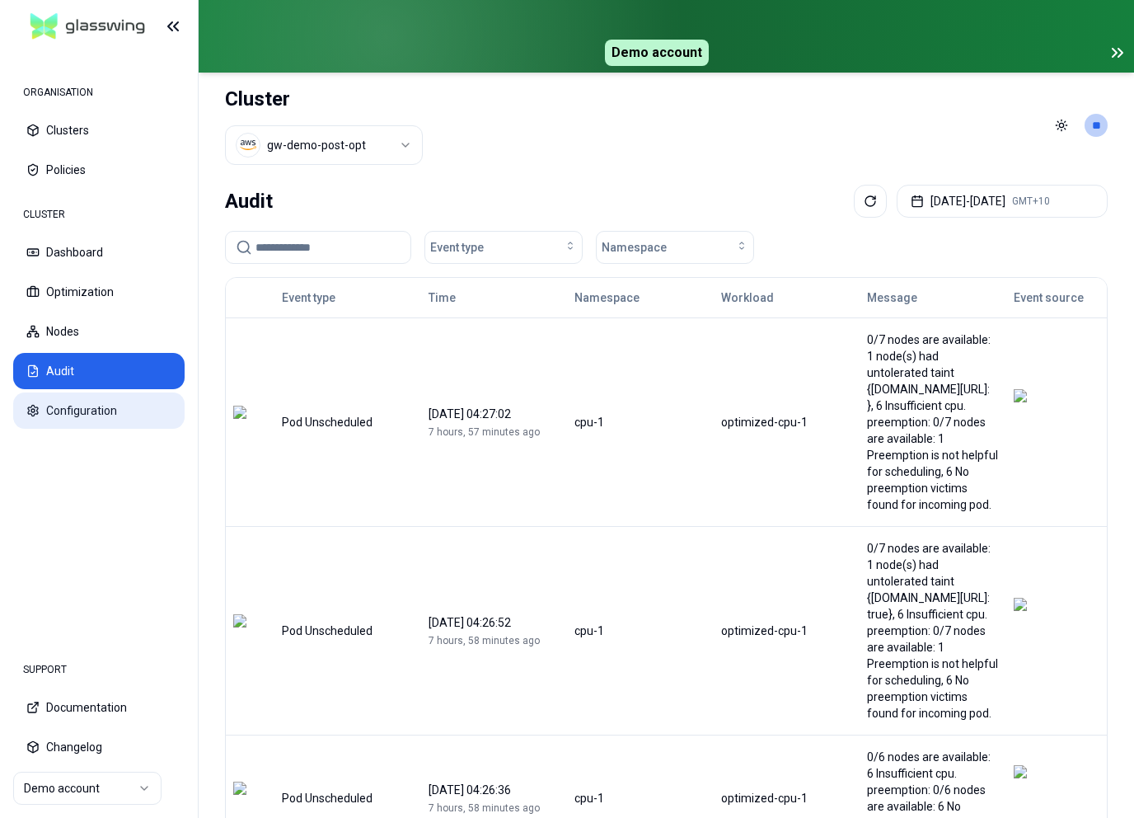
click at [88, 413] on button "Configuration" at bounding box center [98, 410] width 171 height 36
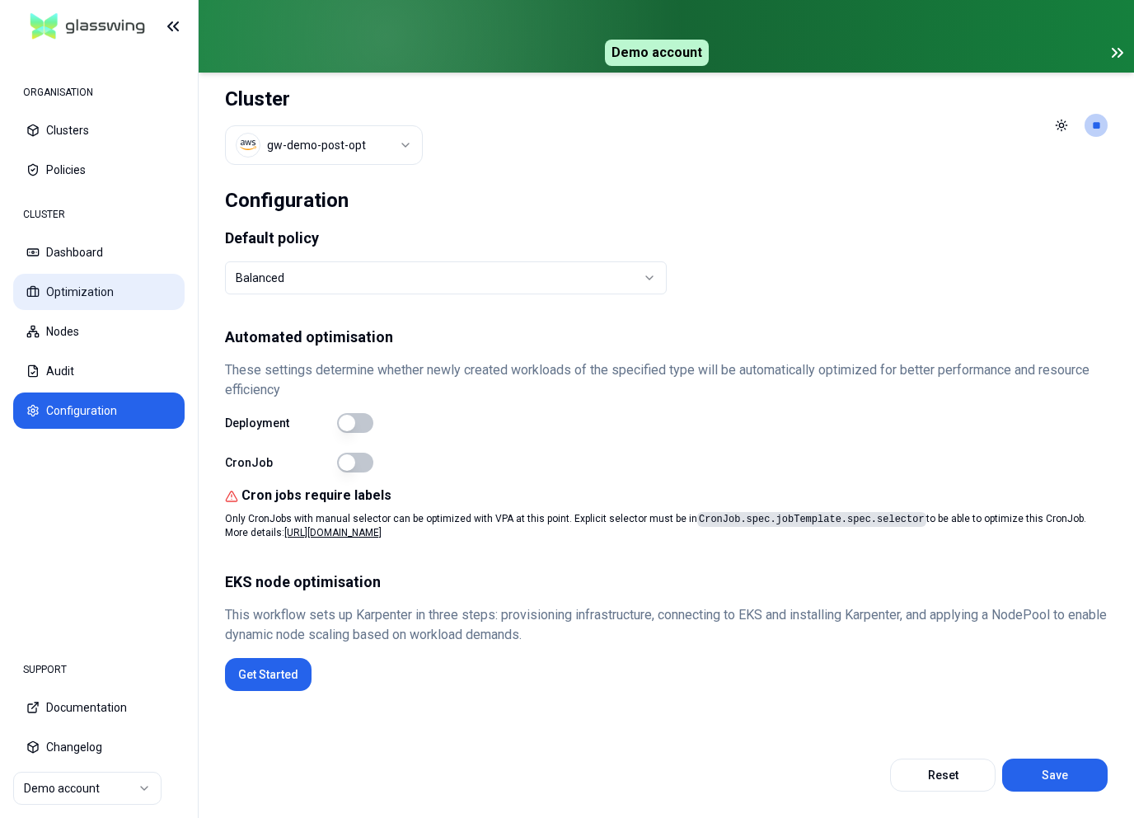
click at [117, 281] on button "Optimization" at bounding box center [98, 292] width 171 height 36
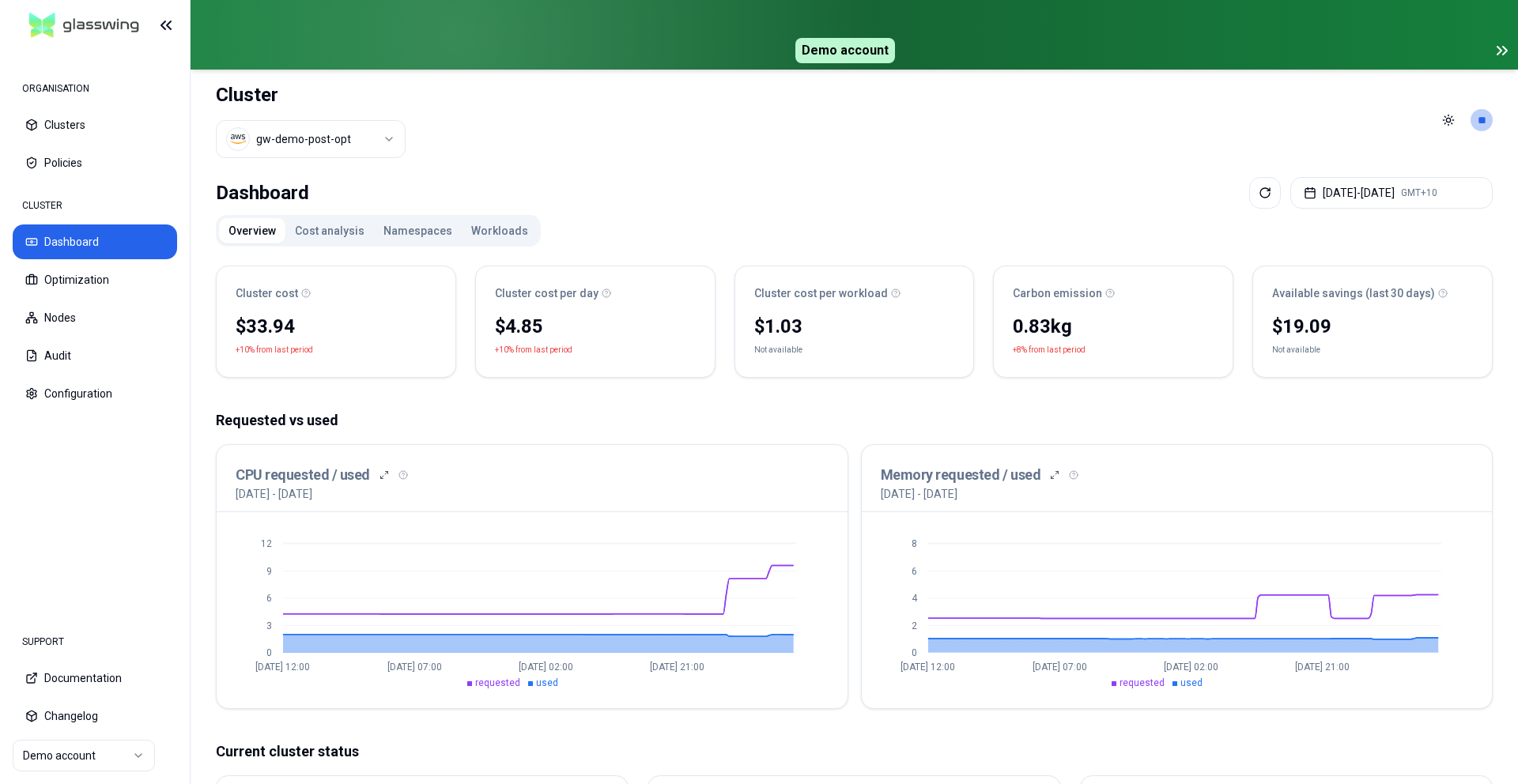
click at [322, 245] on div "Overview Cost analysis Namespaces Workloads" at bounding box center [378, 230] width 325 height 32
click at [319, 226] on button "Cost analysis" at bounding box center [330, 231] width 88 height 25
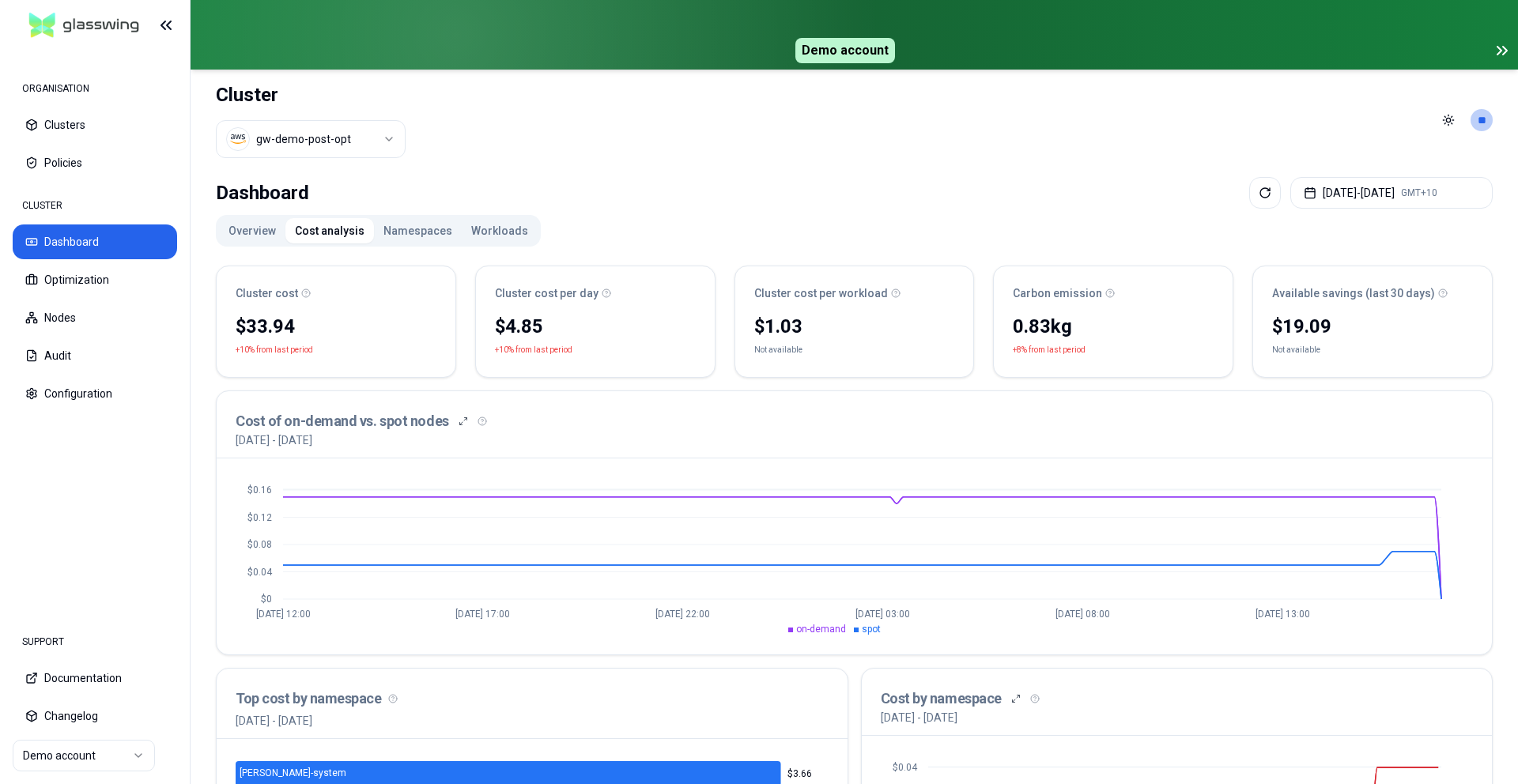
click at [395, 238] on button "Namespaces" at bounding box center [417, 231] width 87 height 25
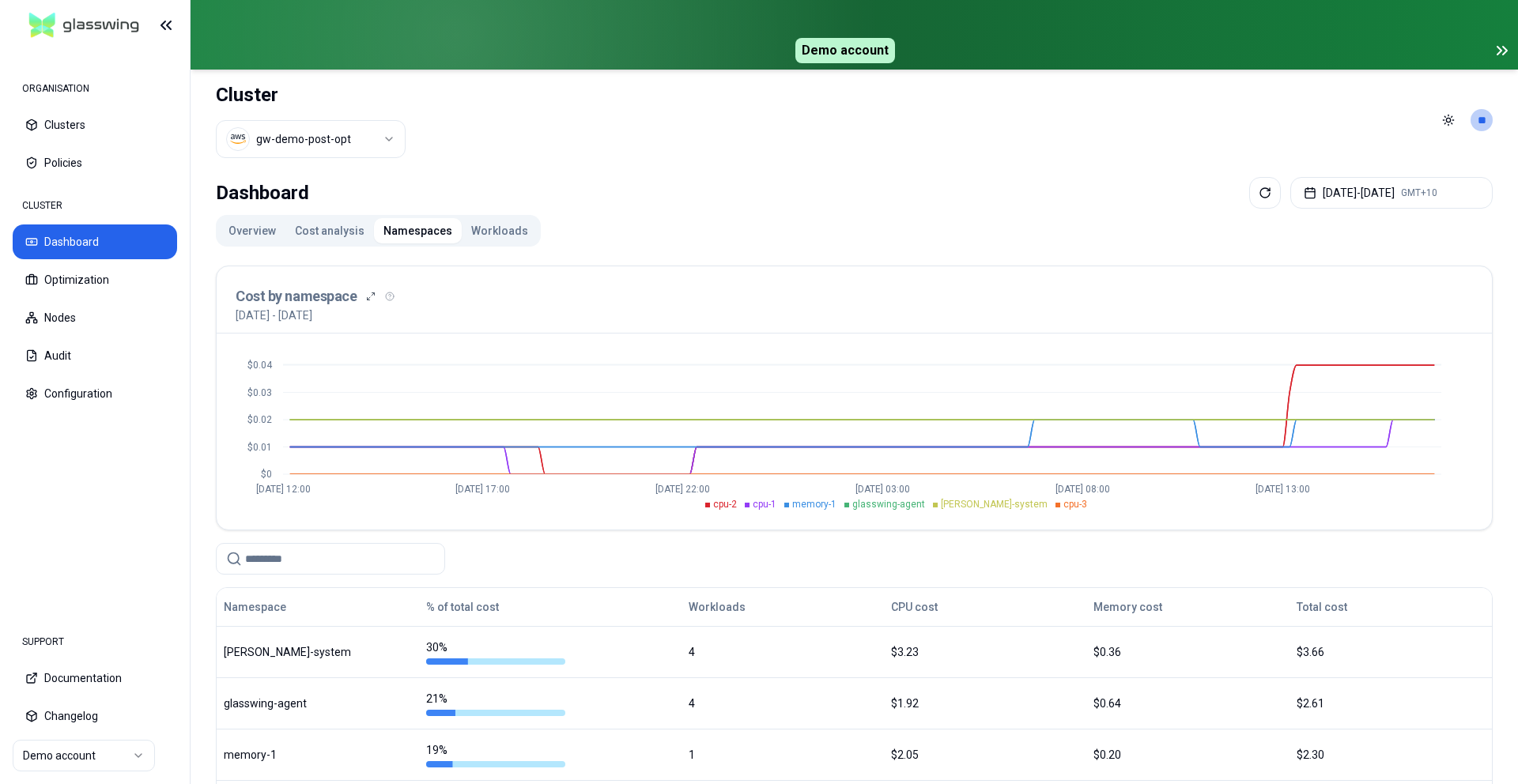
click at [1086, 48] on icon at bounding box center [1502, 51] width 19 height 19
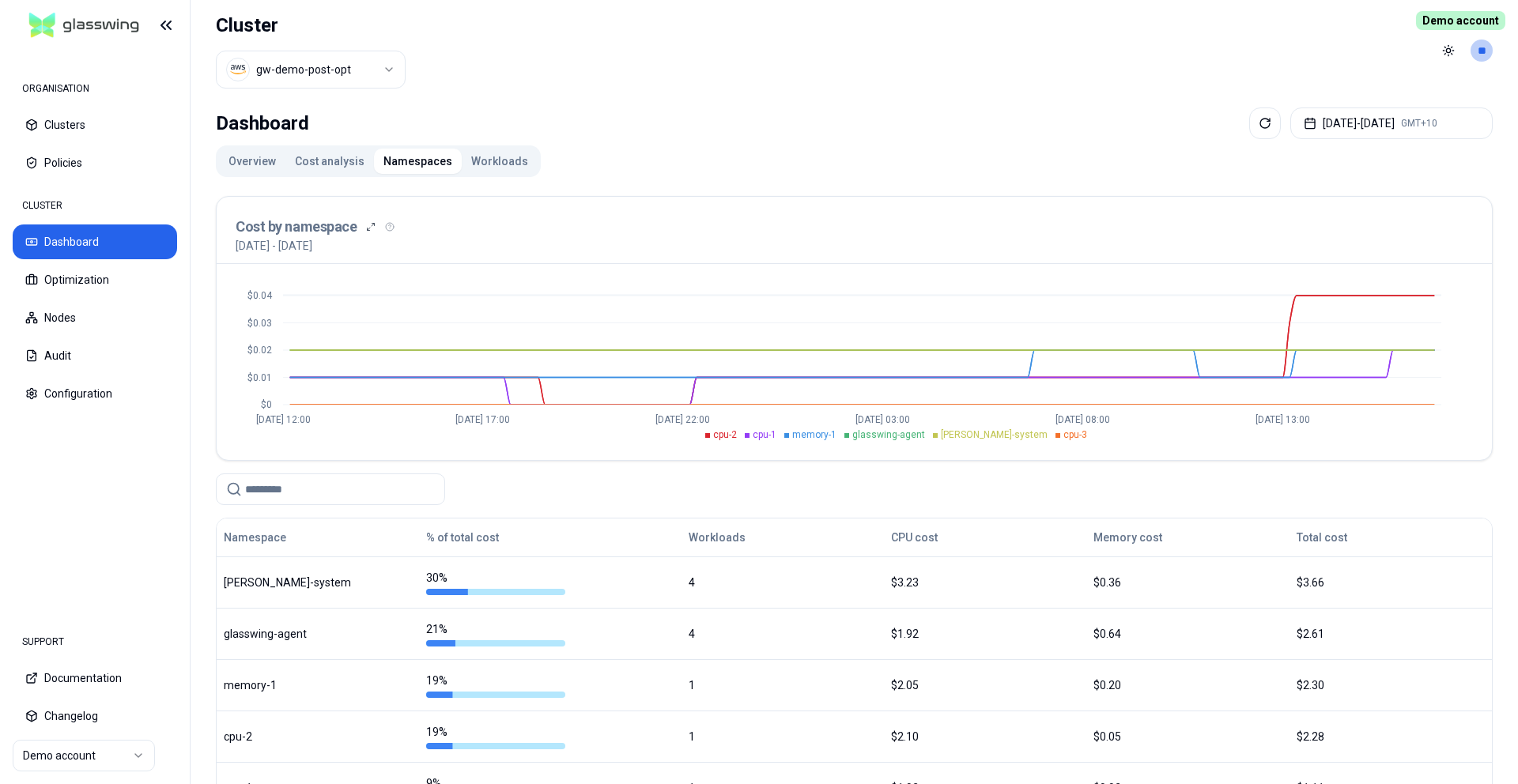
click at [1086, 22] on span "Demo account" at bounding box center [1460, 21] width 89 height 19
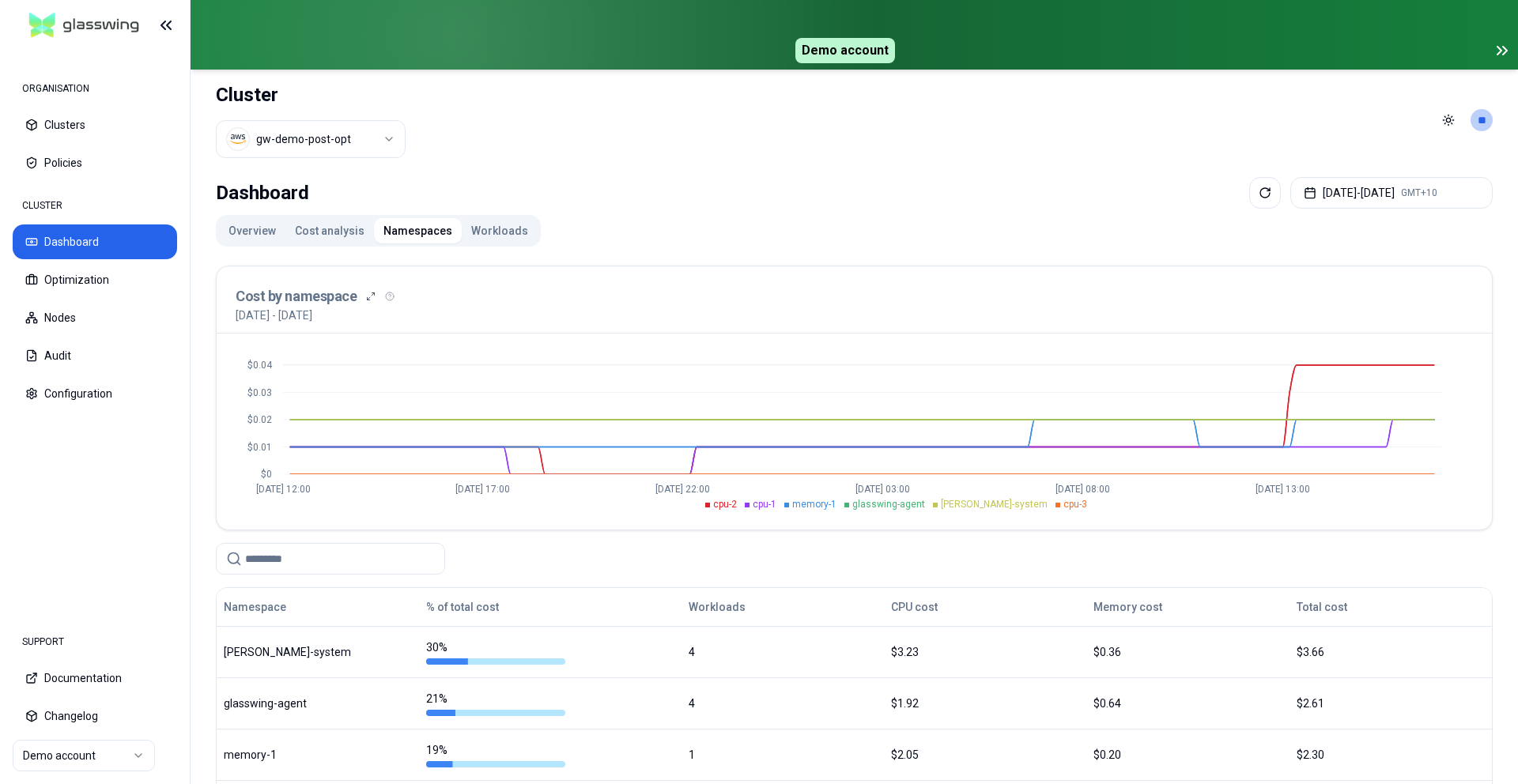
click at [1086, 52] on icon at bounding box center [1505, 51] width 4 height 8
